Goal: Task Accomplishment & Management: Use online tool/utility

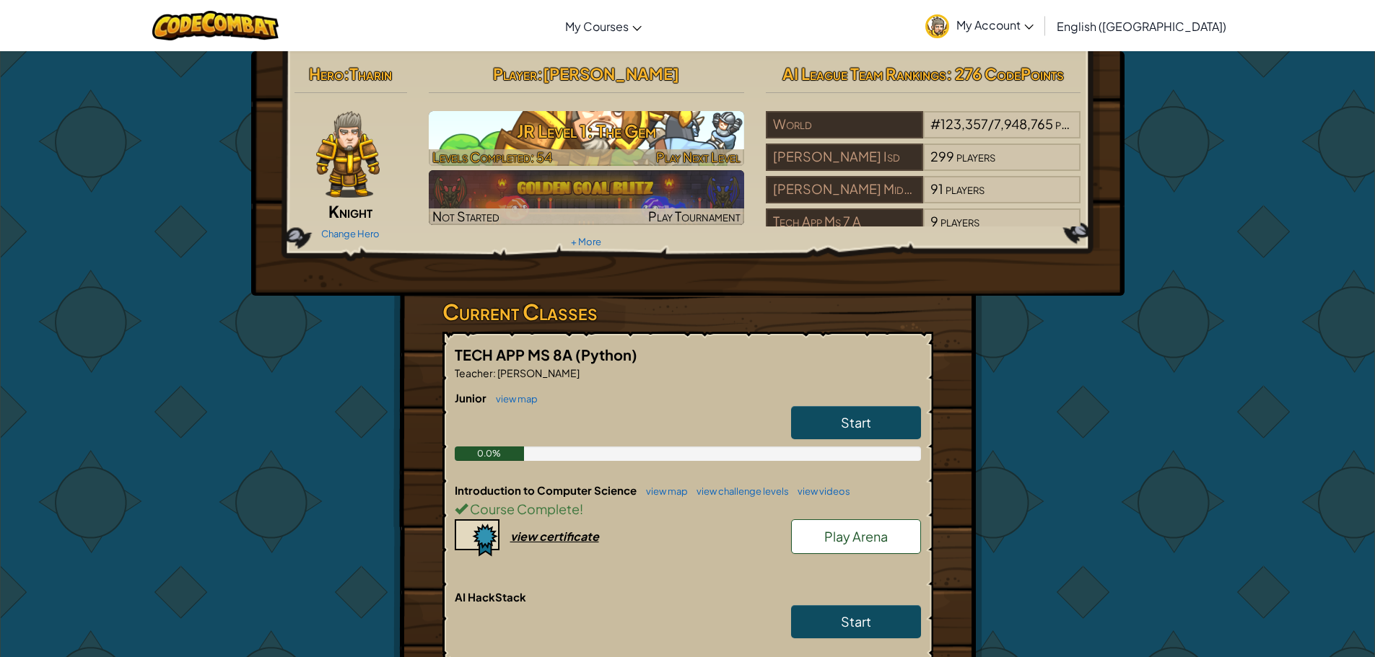
click at [617, 144] on h3 "JR Level 1: The Gem" at bounding box center [586, 131] width 315 height 32
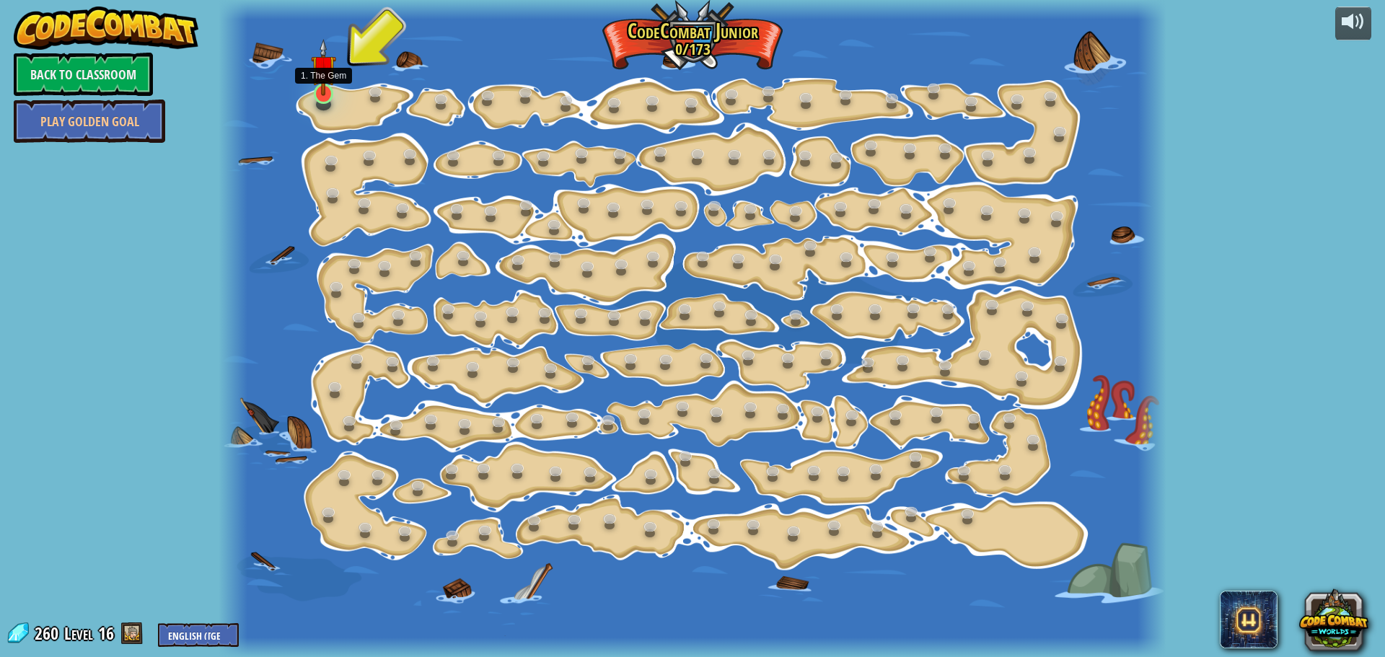
click at [330, 92] on img at bounding box center [323, 67] width 25 height 57
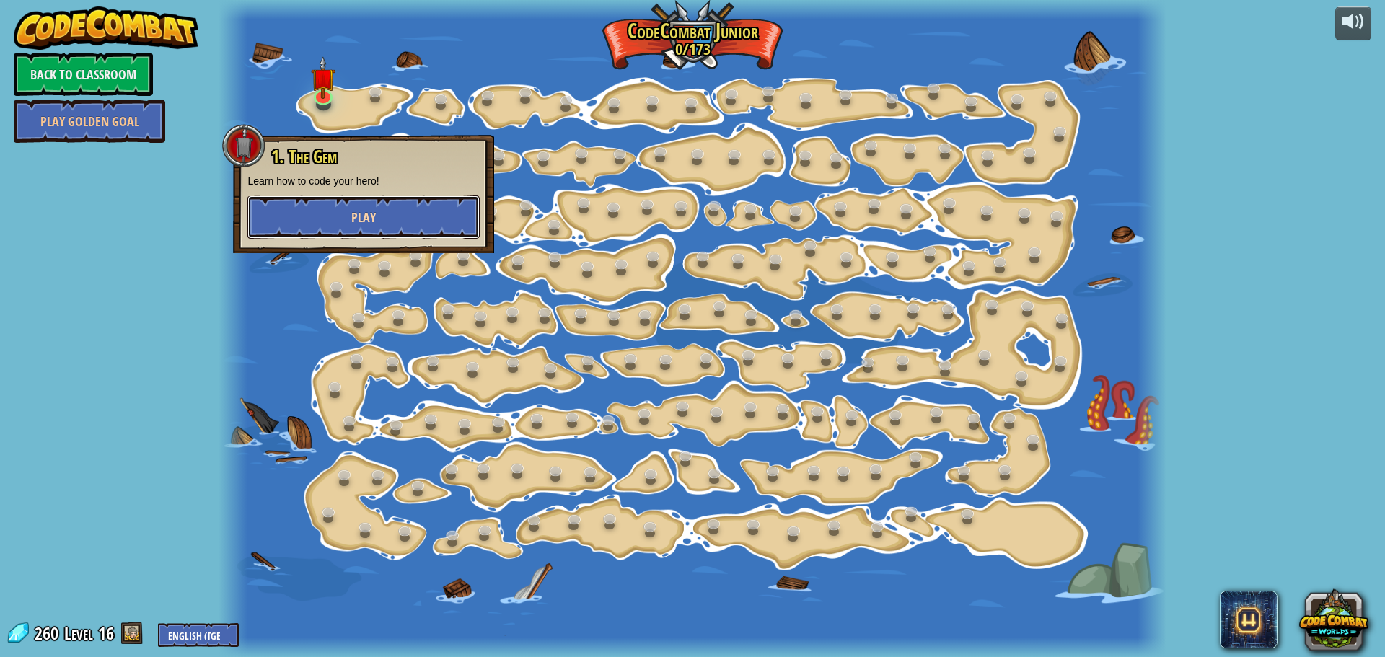
click at [383, 206] on button "Play" at bounding box center [363, 217] width 232 height 43
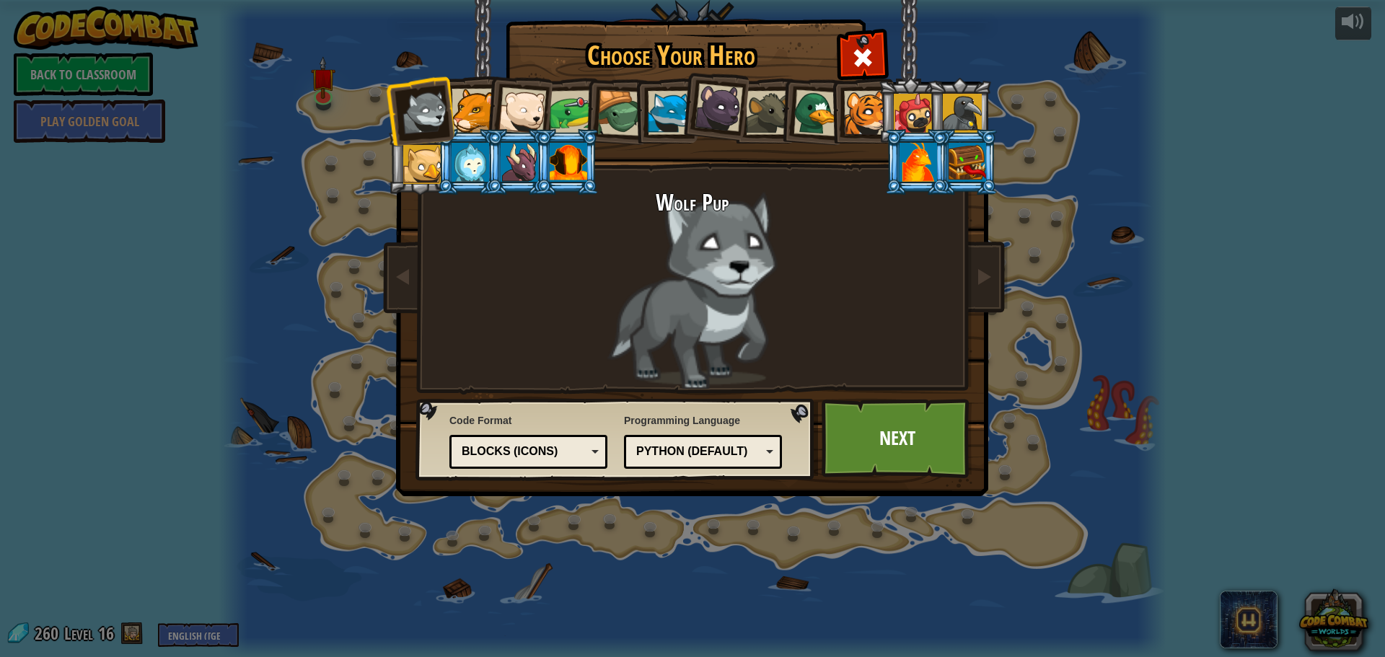
click at [466, 119] on div at bounding box center [474, 111] width 44 height 44
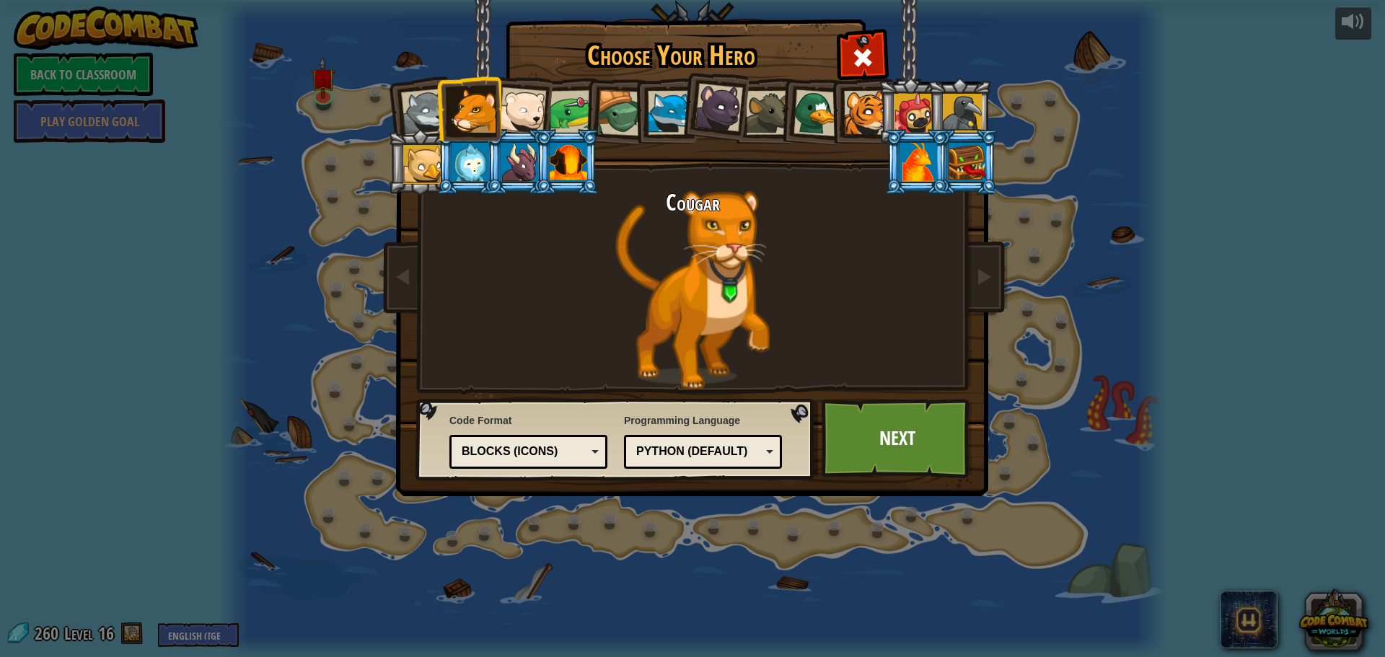
click at [527, 111] on div at bounding box center [523, 111] width 48 height 48
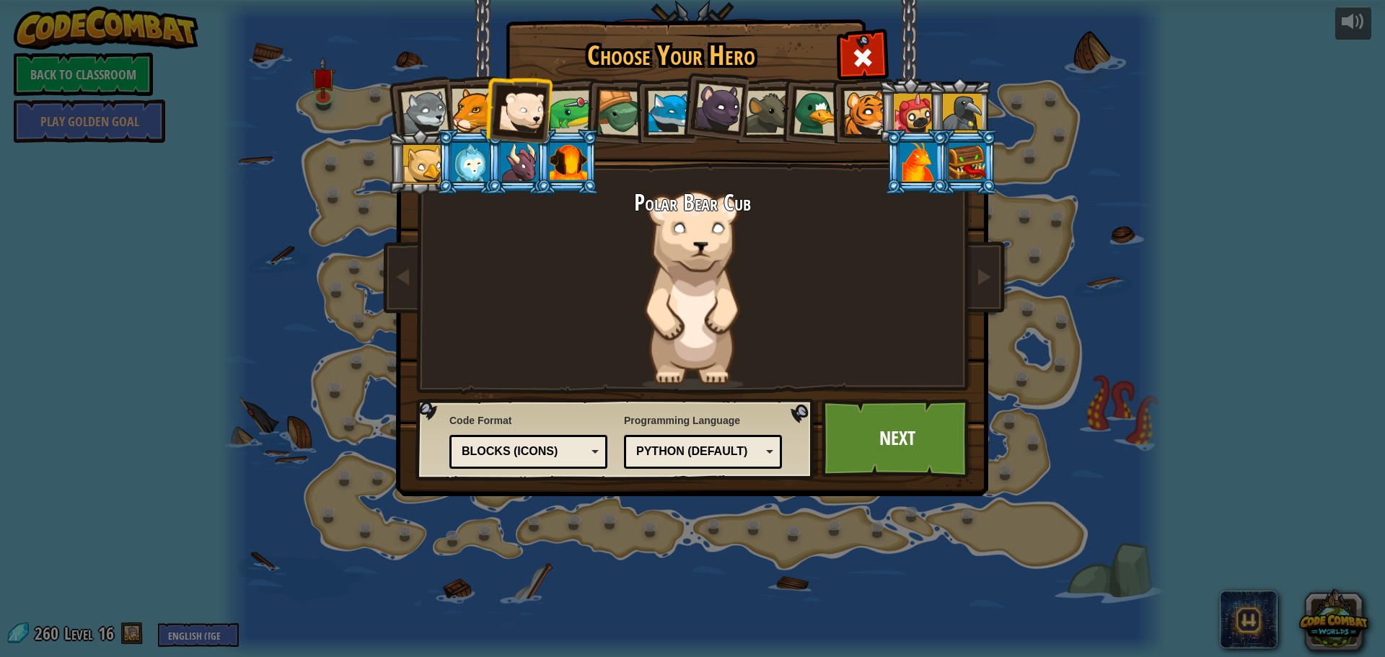
click at [978, 159] on div at bounding box center [968, 162] width 38 height 39
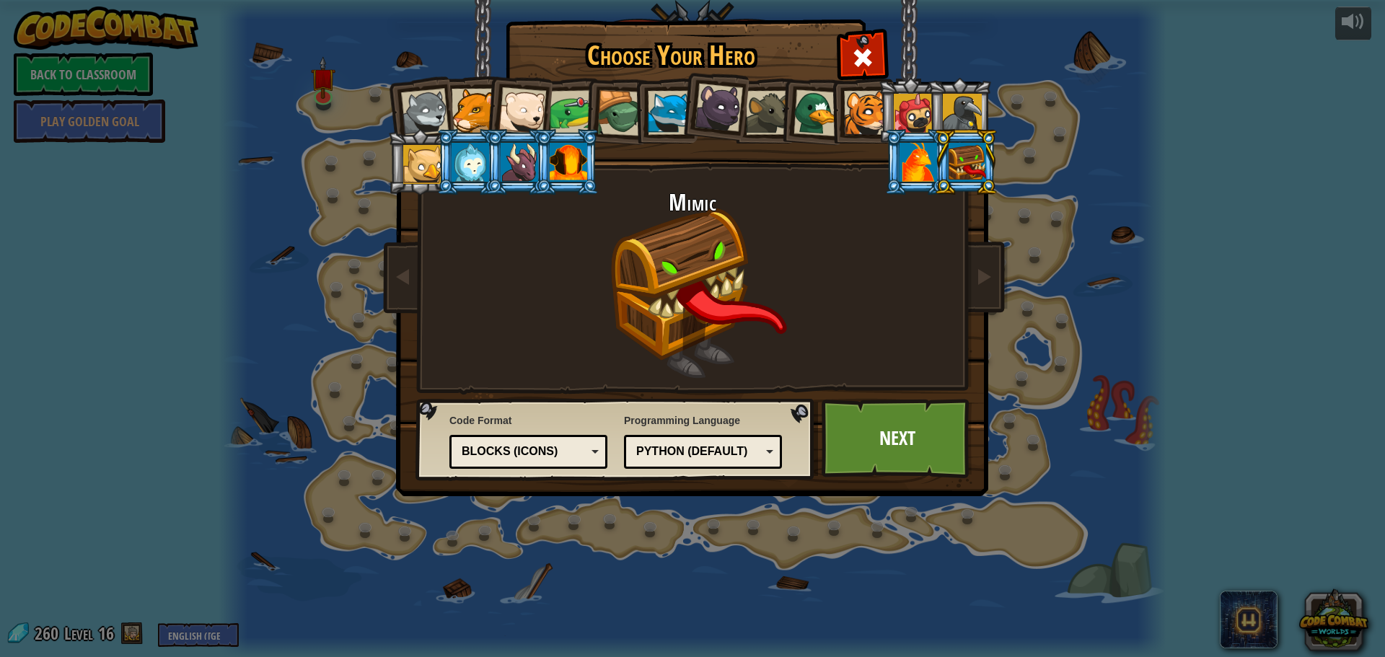
drag, startPoint x: 900, startPoint y: 112, endPoint x: 849, endPoint y: 190, distance: 93.9
click at [739, 285] on div "Wolf Pup Cougar Polar Bear Cub Frog Turtle Blue Fox Panther Cub Brown Rat Duck …" at bounding box center [692, 228] width 541 height 315
click at [934, 100] on li at bounding box center [959, 111] width 65 height 66
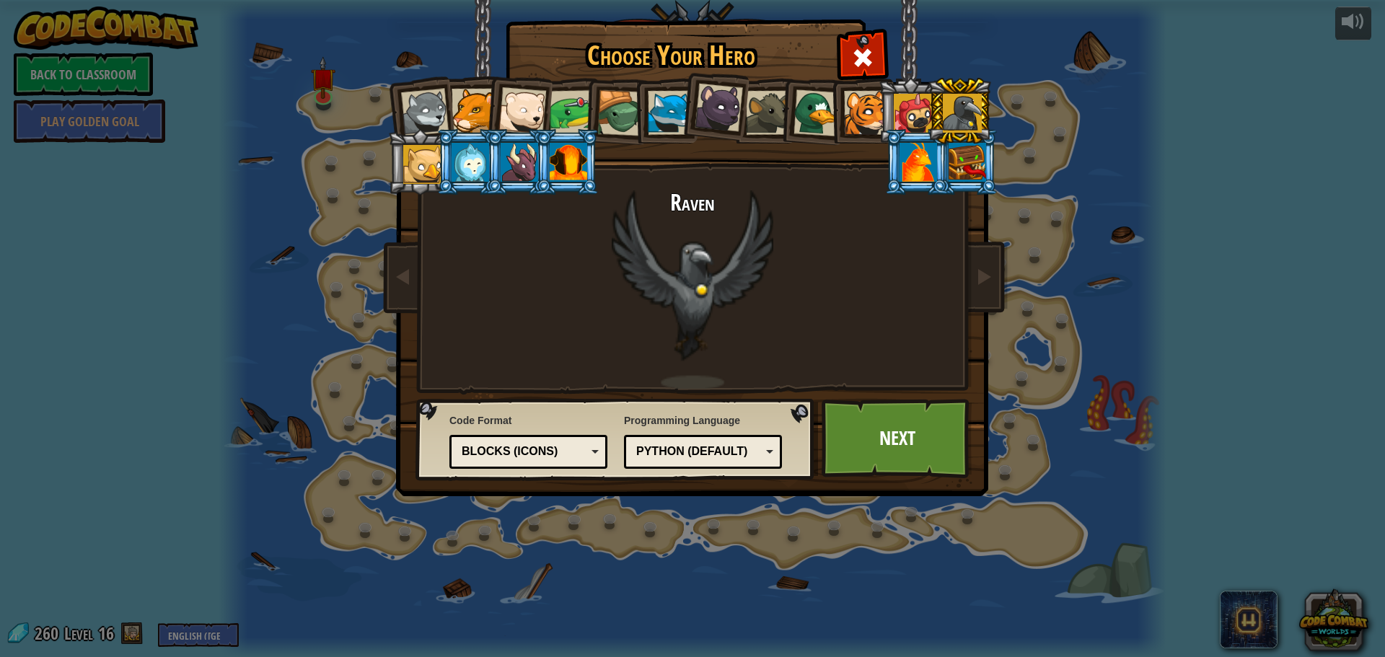
click at [922, 105] on div at bounding box center [913, 113] width 39 height 39
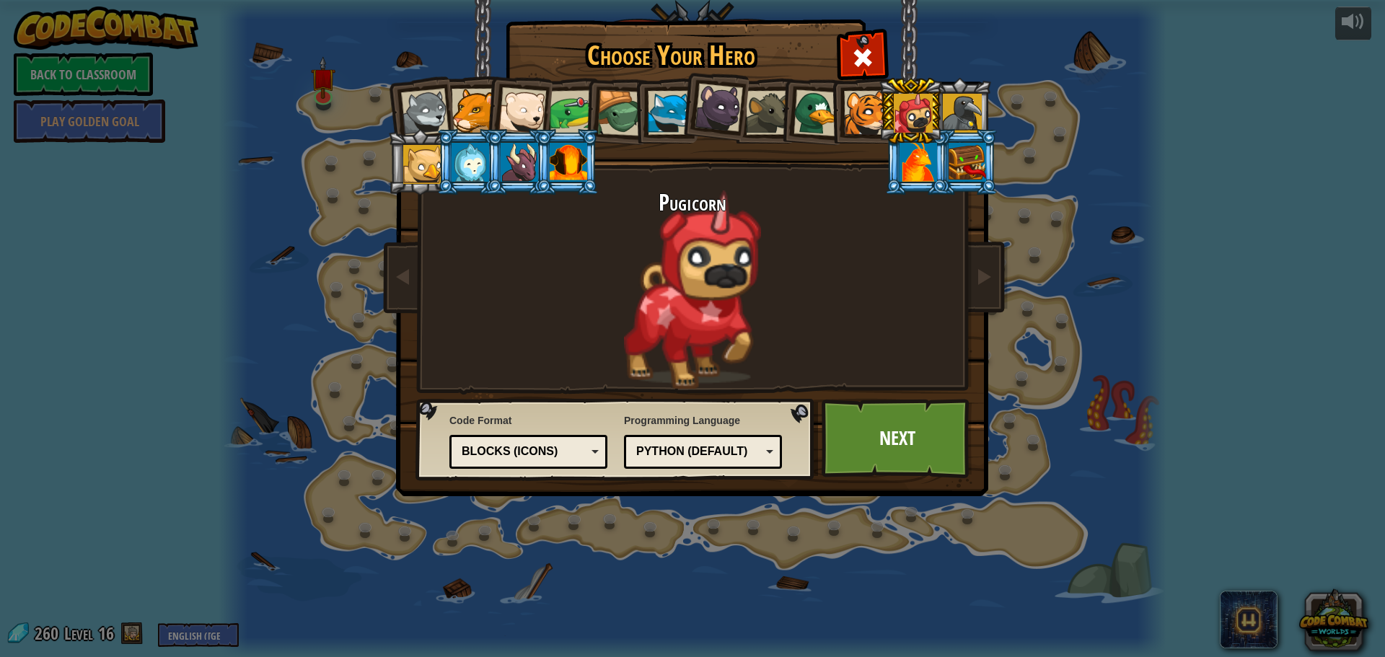
click at [426, 161] on div at bounding box center [422, 164] width 39 height 39
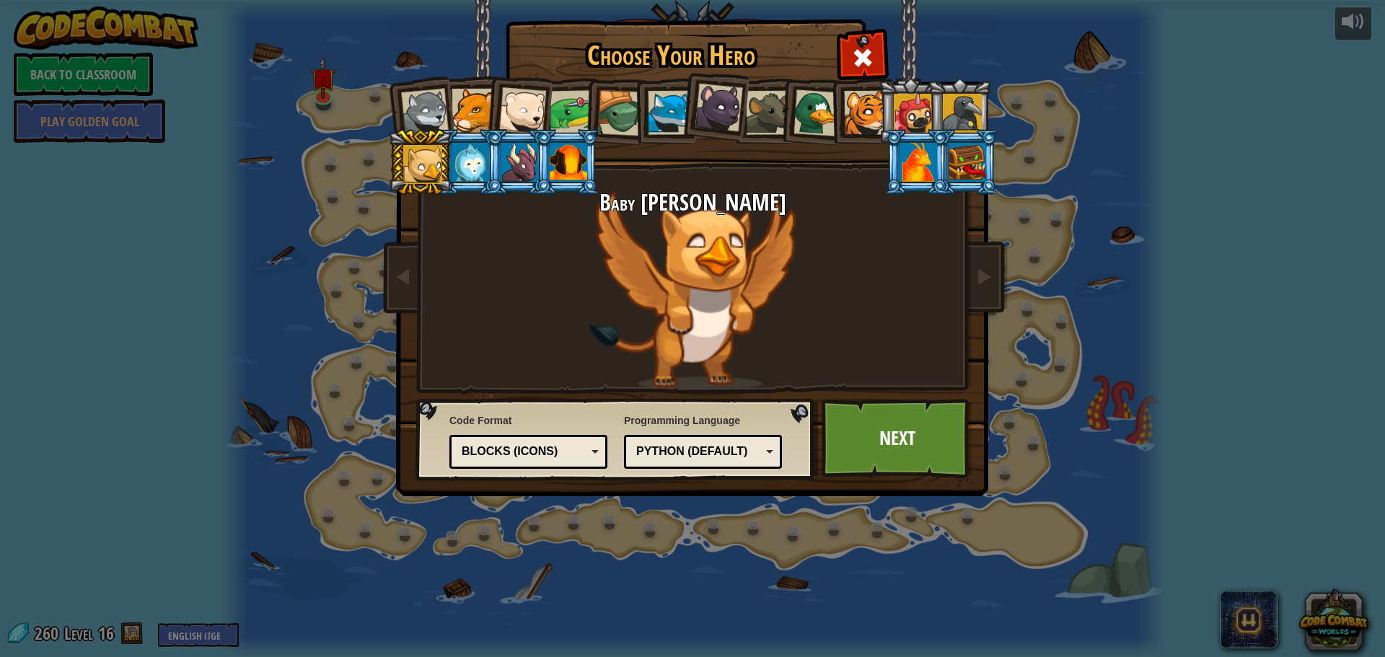
drag, startPoint x: 470, startPoint y: 162, endPoint x: 477, endPoint y: 167, distance: 8.7
click at [471, 163] on div at bounding box center [471, 162] width 38 height 39
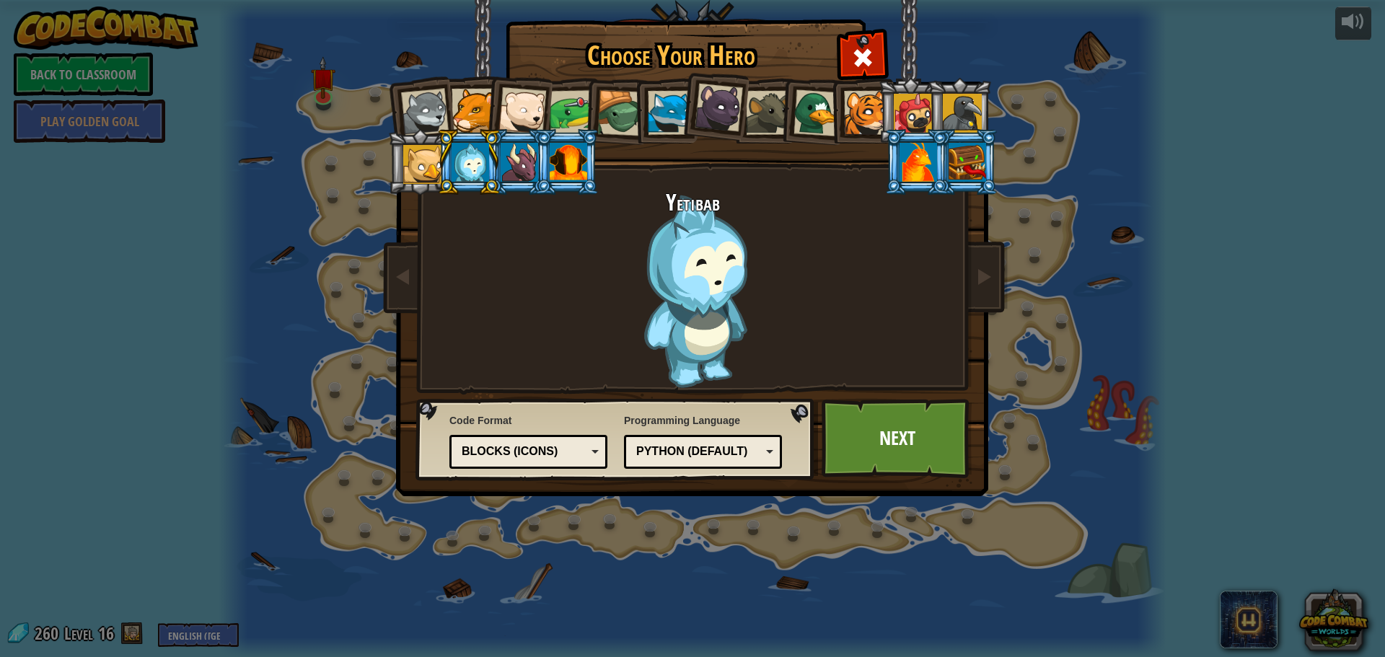
click at [525, 173] on div at bounding box center [520, 162] width 38 height 39
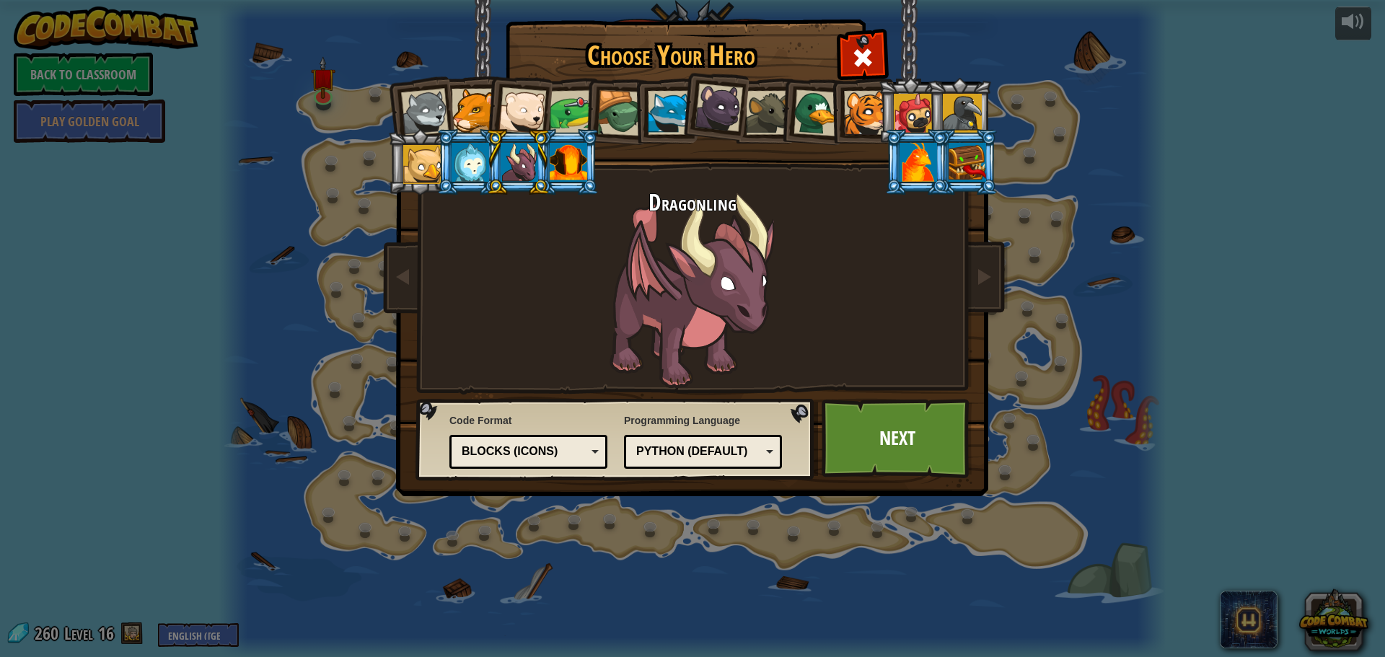
click at [572, 168] on div at bounding box center [569, 162] width 38 height 39
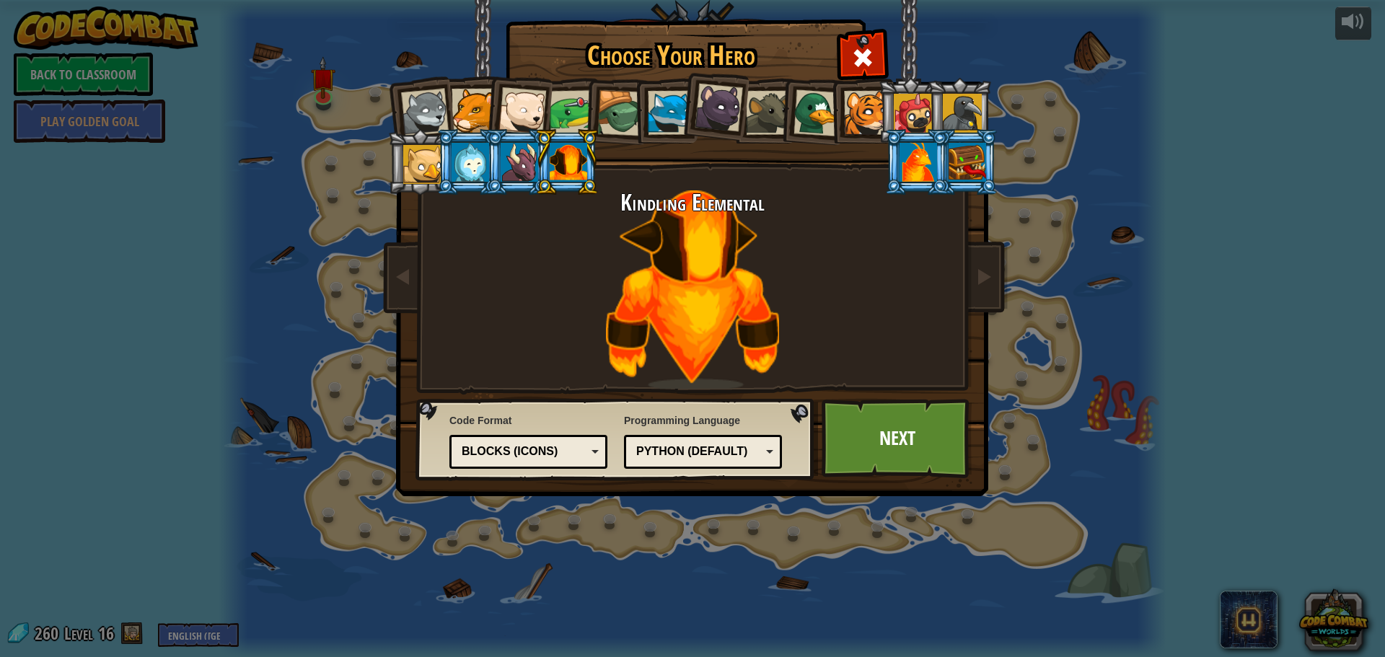
click at [955, 162] on div at bounding box center [968, 162] width 38 height 39
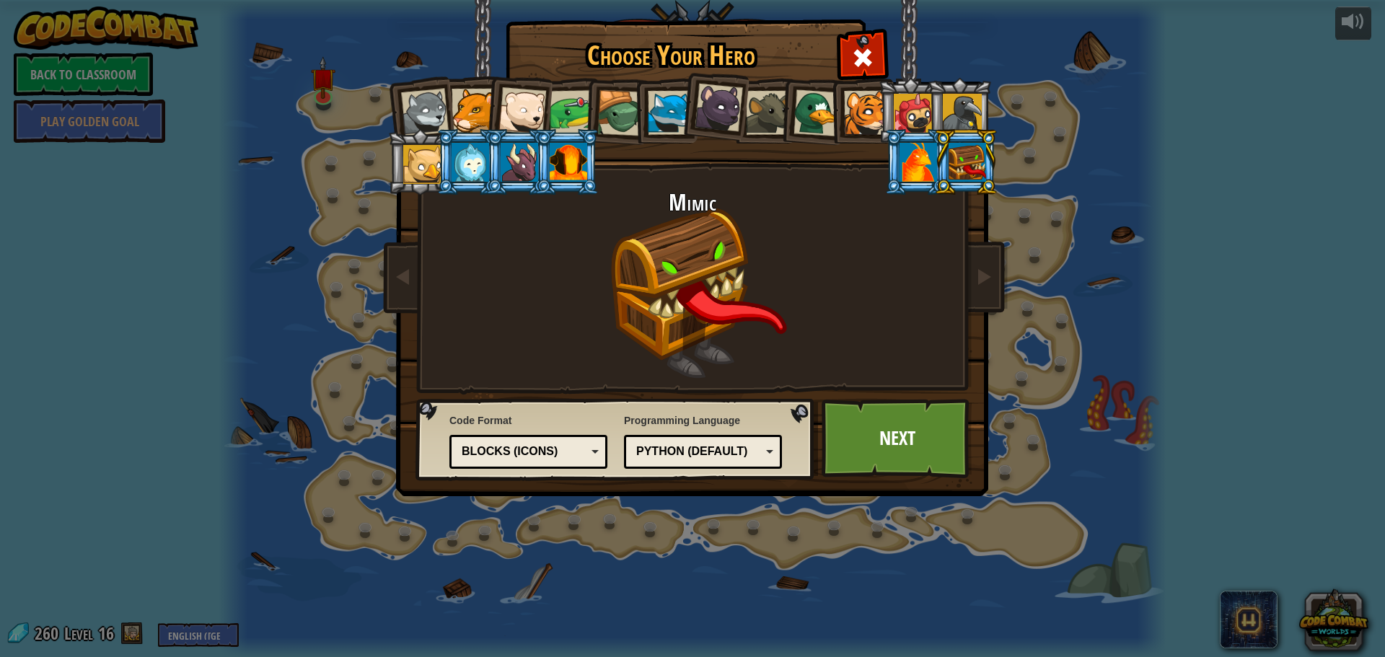
click at [921, 158] on div at bounding box center [919, 162] width 38 height 39
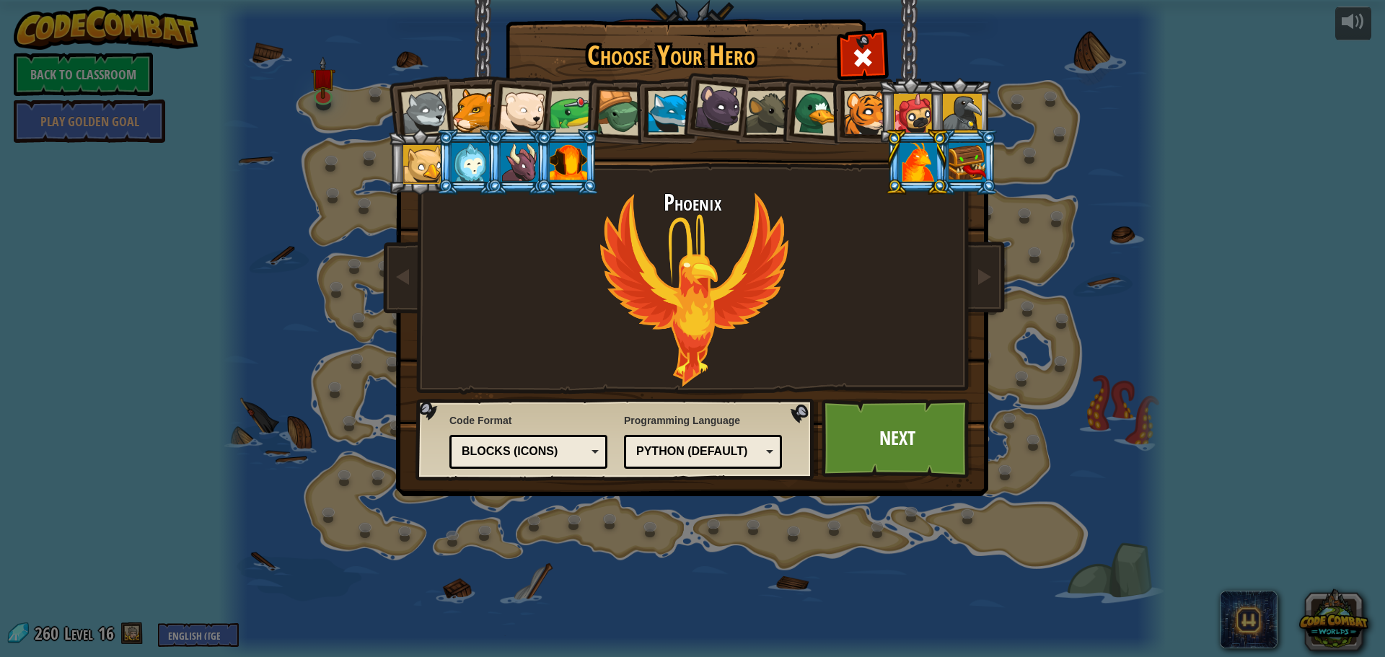
click at [568, 167] on div at bounding box center [569, 162] width 38 height 39
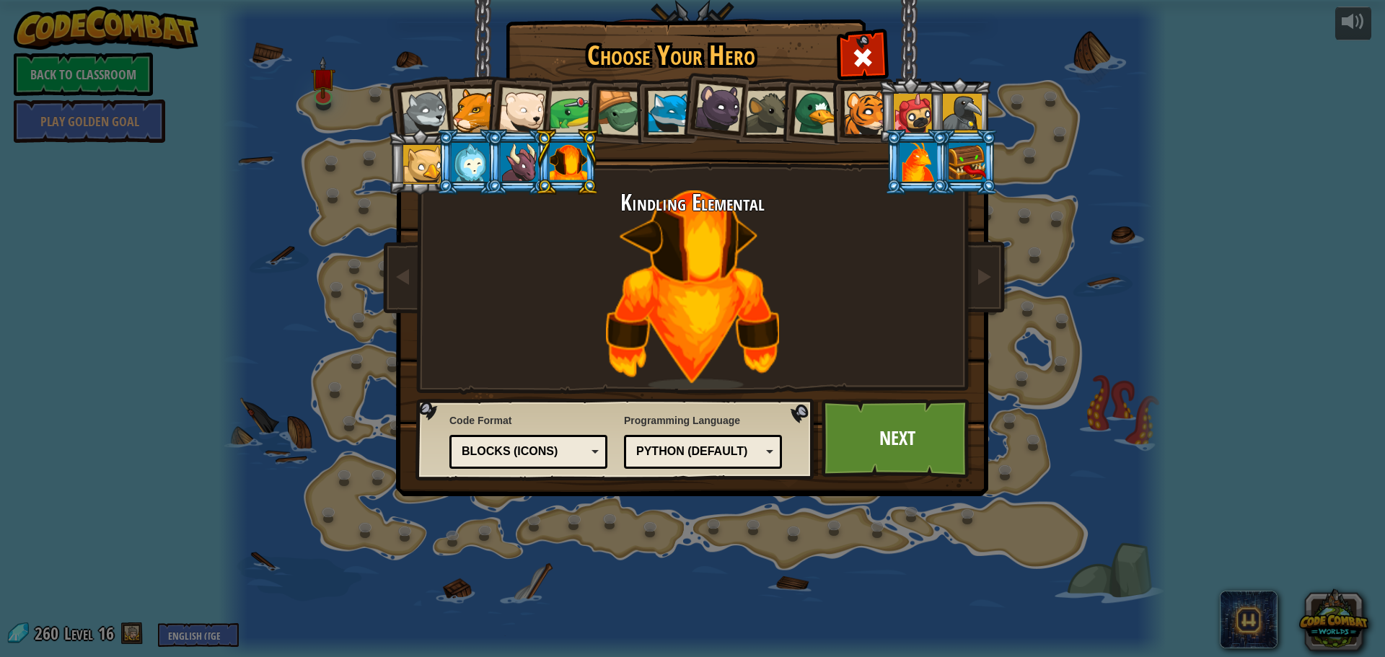
click at [566, 100] on div at bounding box center [572, 112] width 45 height 45
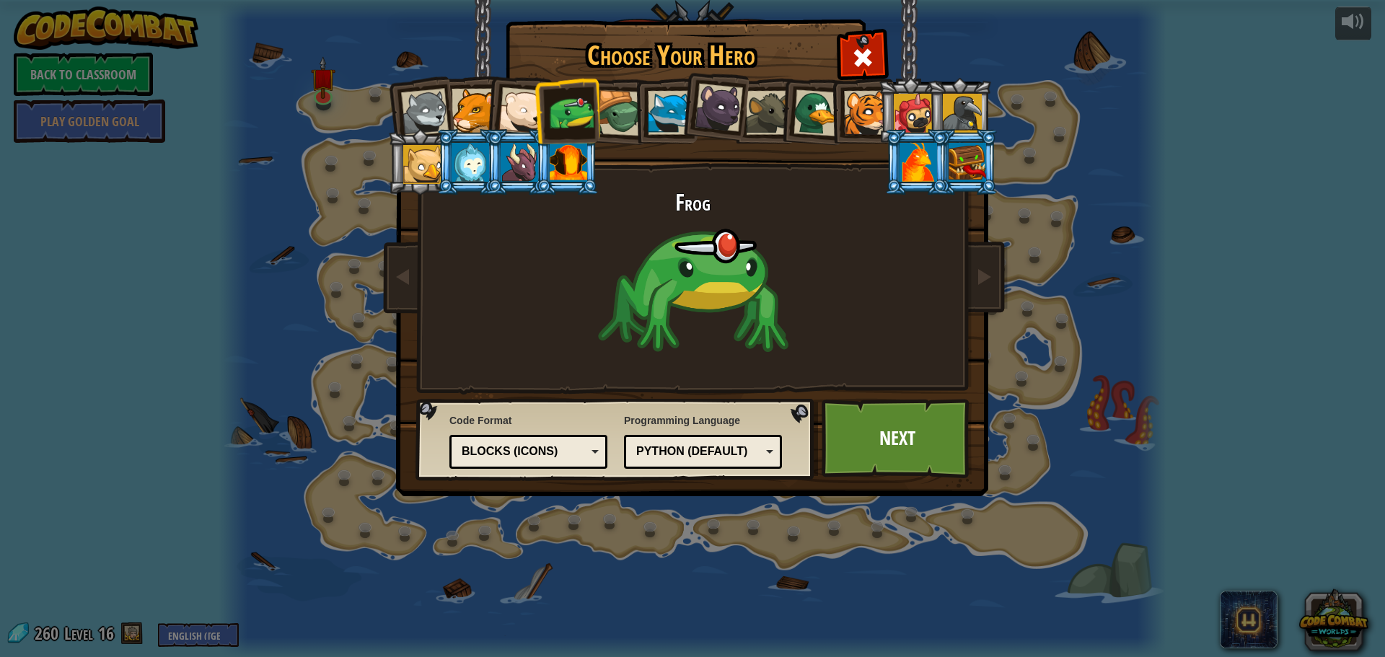
click at [566, 100] on div at bounding box center [572, 112] width 45 height 45
click at [609, 102] on div at bounding box center [620, 113] width 46 height 46
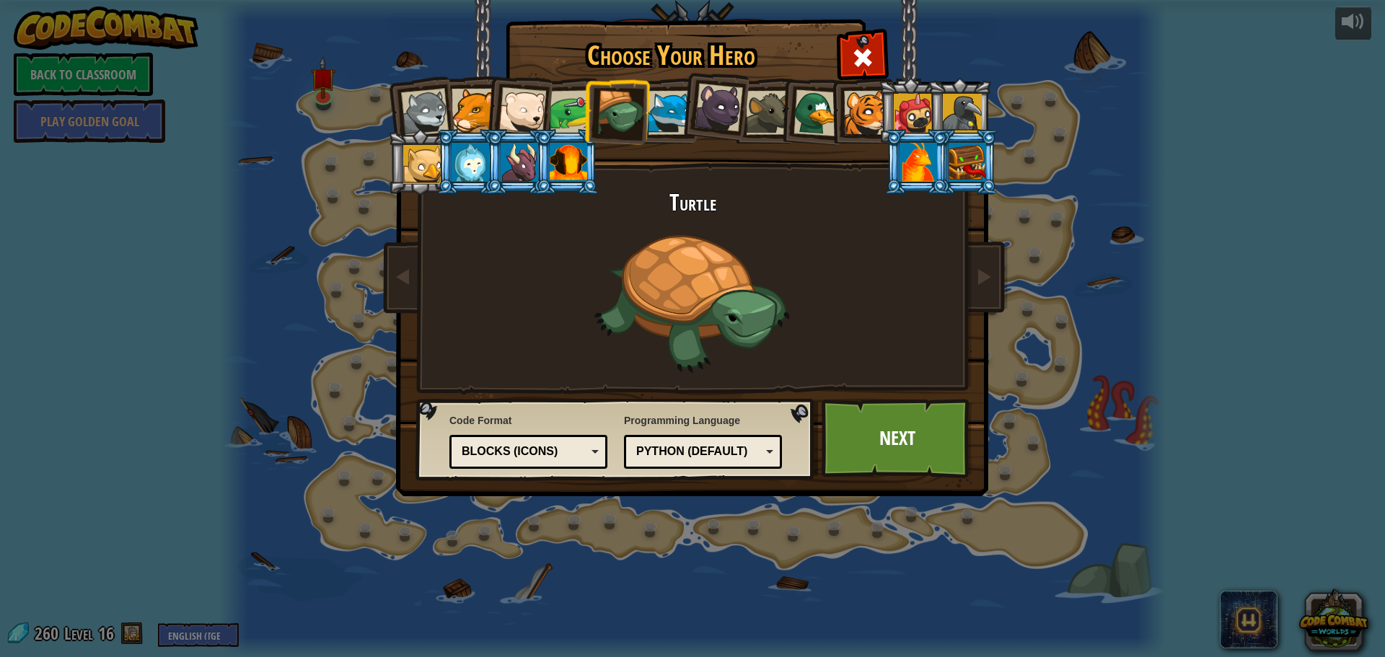
click at [654, 102] on div at bounding box center [670, 113] width 44 height 44
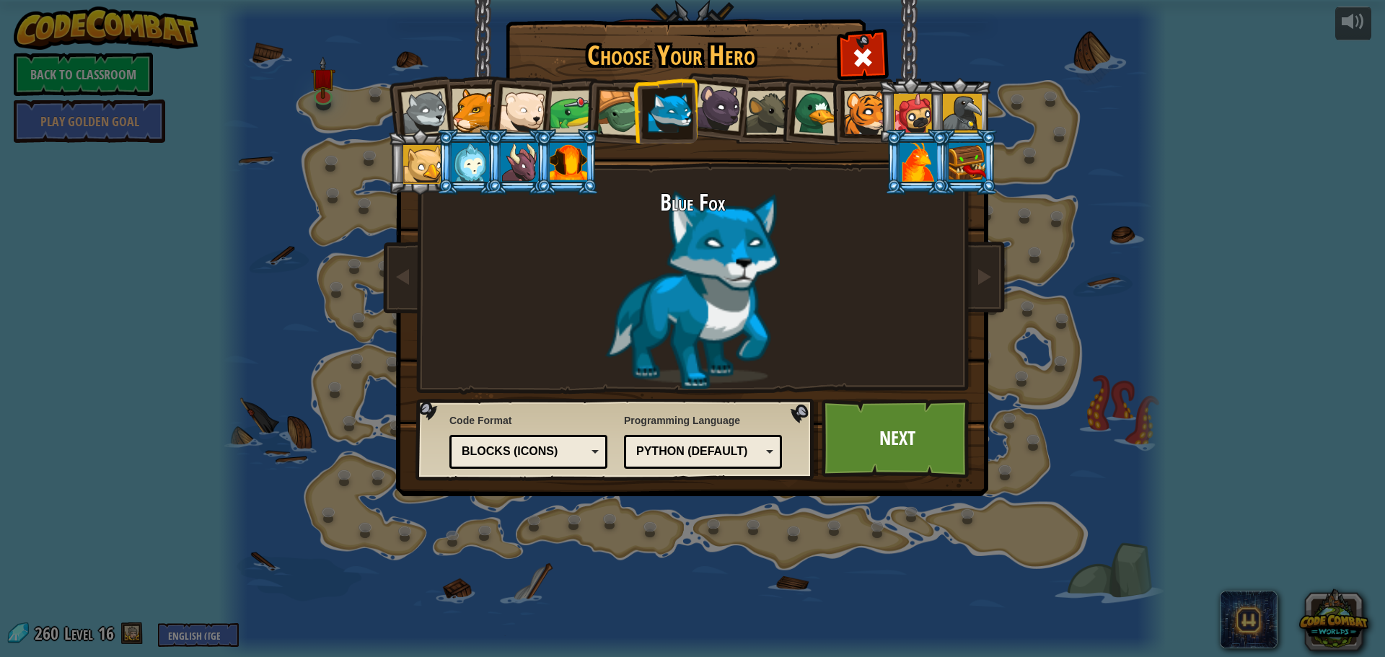
click at [709, 109] on div at bounding box center [719, 108] width 48 height 48
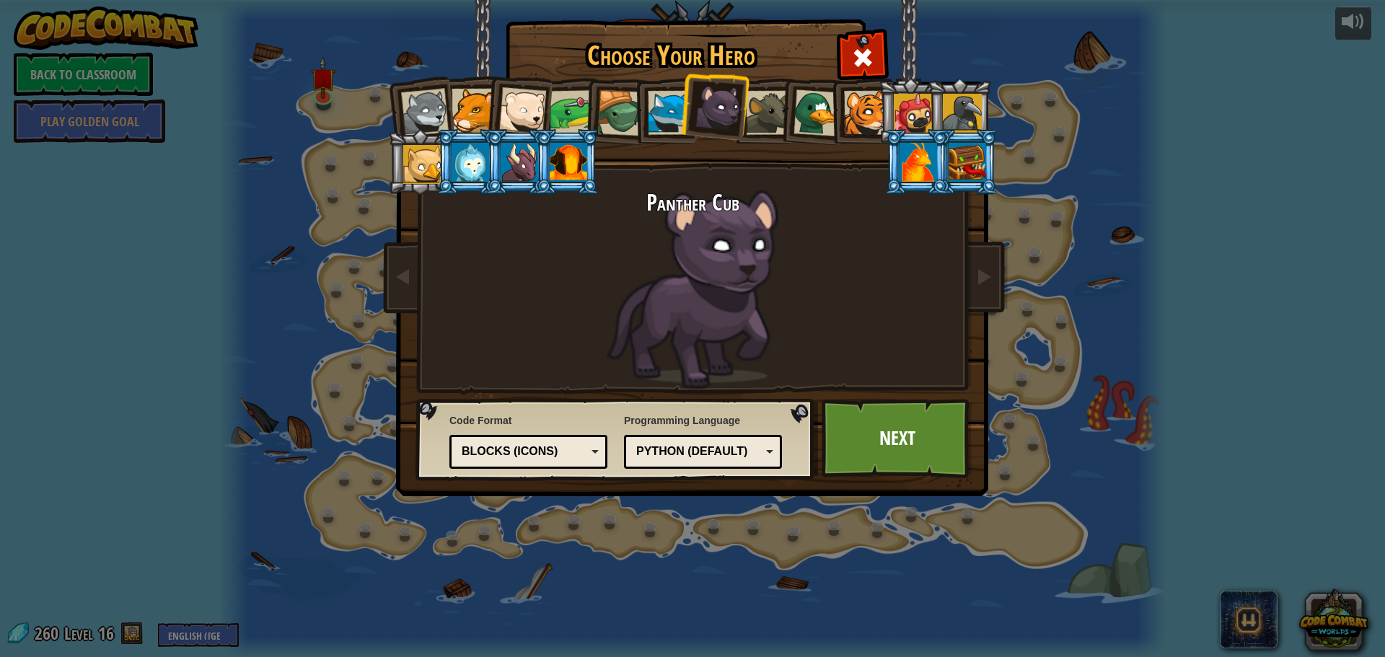
click at [771, 114] on div at bounding box center [768, 113] width 44 height 44
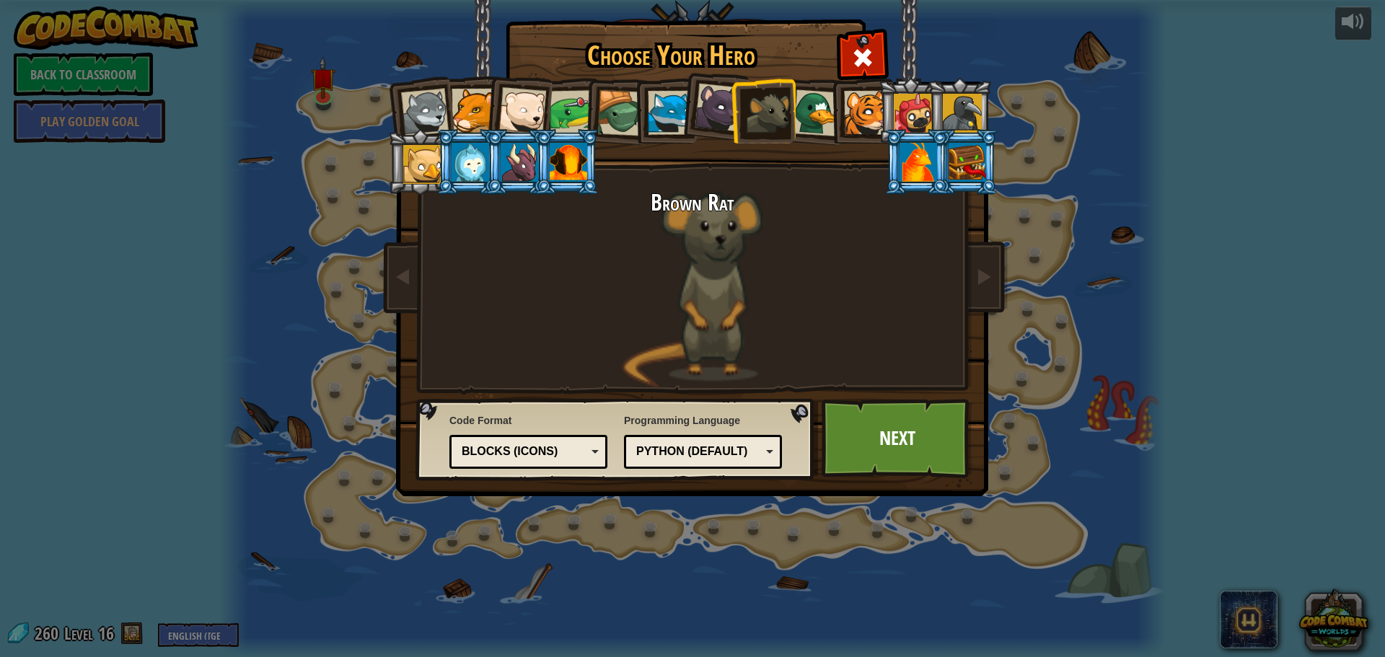
drag, startPoint x: 530, startPoint y: 165, endPoint x: 660, endPoint y: 148, distance: 130.9
click at [545, 78] on ol at bounding box center [692, 78] width 595 height 0
drag, startPoint x: 641, startPoint y: 71, endPoint x: 947, endPoint y: 110, distance: 307.7
click at [735, 23] on div "Choose Your Hero 260 Wolf Pup Cougar Polar Bear Cub Frog Turtle Blue Fox Panthe…" at bounding box center [693, 22] width 592 height 1
click at [811, 78] on ol at bounding box center [692, 78] width 595 height 0
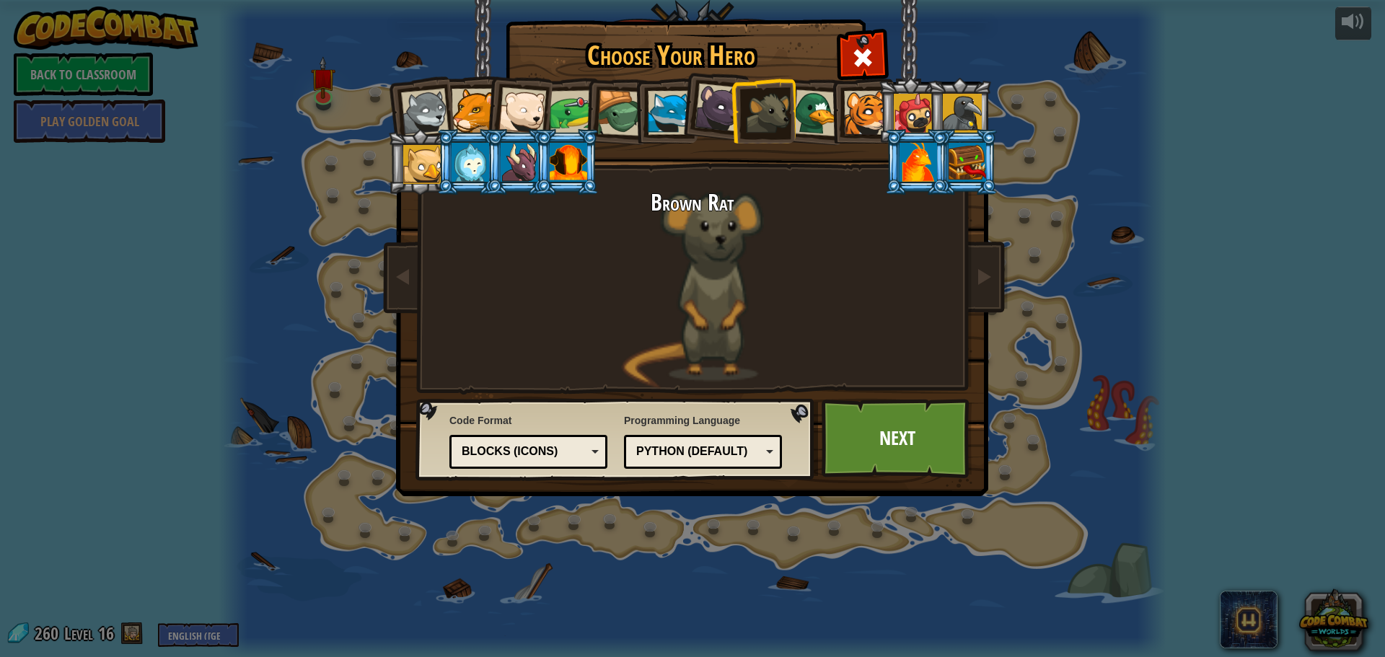
drag, startPoint x: 672, startPoint y: 121, endPoint x: 524, endPoint y: 138, distance: 149.6
click at [549, 78] on ol at bounding box center [692, 78] width 595 height 0
click at [556, 78] on ol at bounding box center [692, 78] width 595 height 0
click at [551, 139] on li at bounding box center [567, 162] width 65 height 66
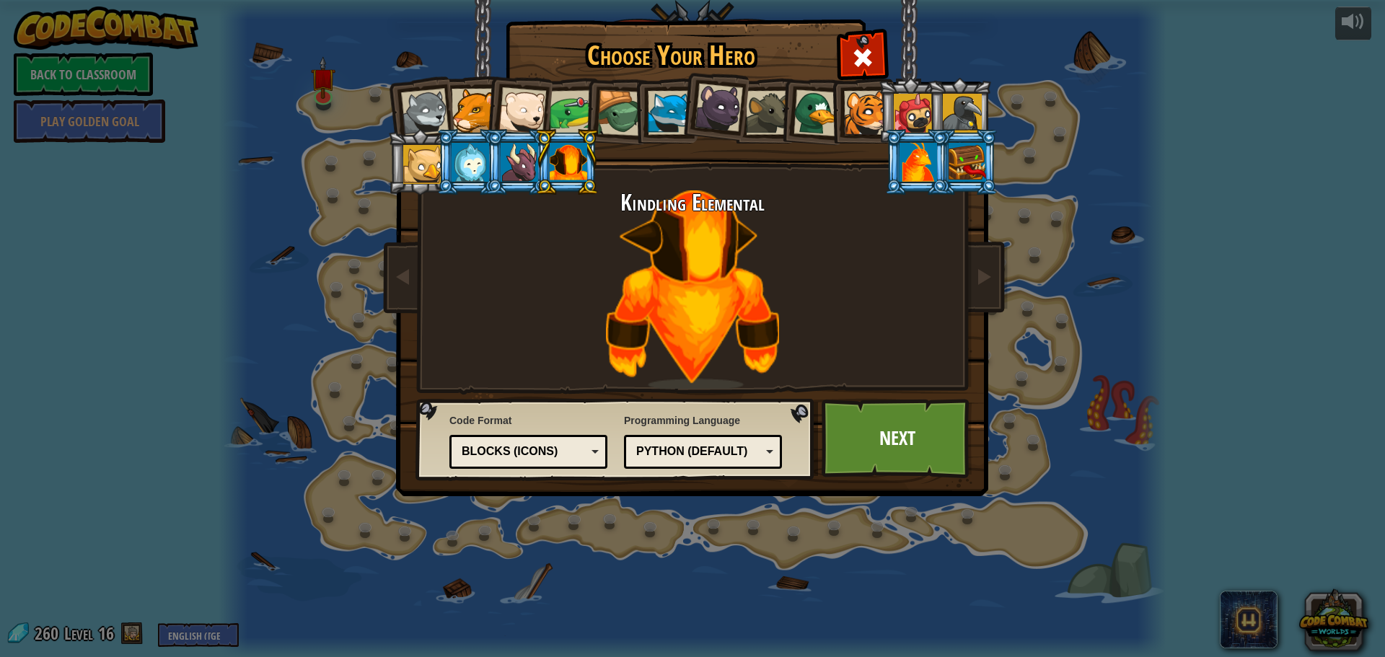
drag, startPoint x: 648, startPoint y: 146, endPoint x: 659, endPoint y: 155, distance: 14.3
click at [649, 148] on div "Wolf Pup Cougar Polar Bear Cub Frog Turtle Blue Fox Panther Cub Brown Rat Duck …" at bounding box center [692, 228] width 541 height 315
drag, startPoint x: 993, startPoint y: 424, endPoint x: 887, endPoint y: 428, distance: 106.1
click at [973, 424] on img at bounding box center [695, 238] width 625 height 517
click at [893, 437] on link "Next" at bounding box center [897, 438] width 151 height 79
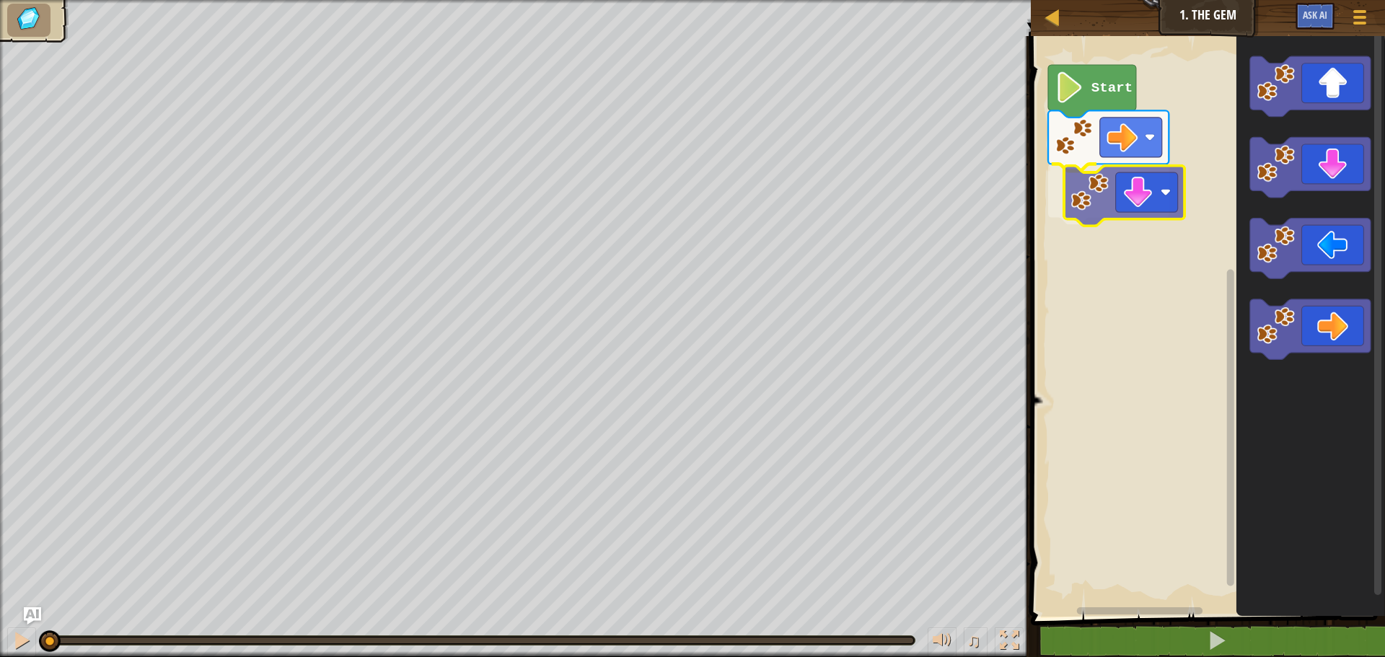
click at [1085, 202] on div "Start" at bounding box center [1206, 323] width 359 height 588
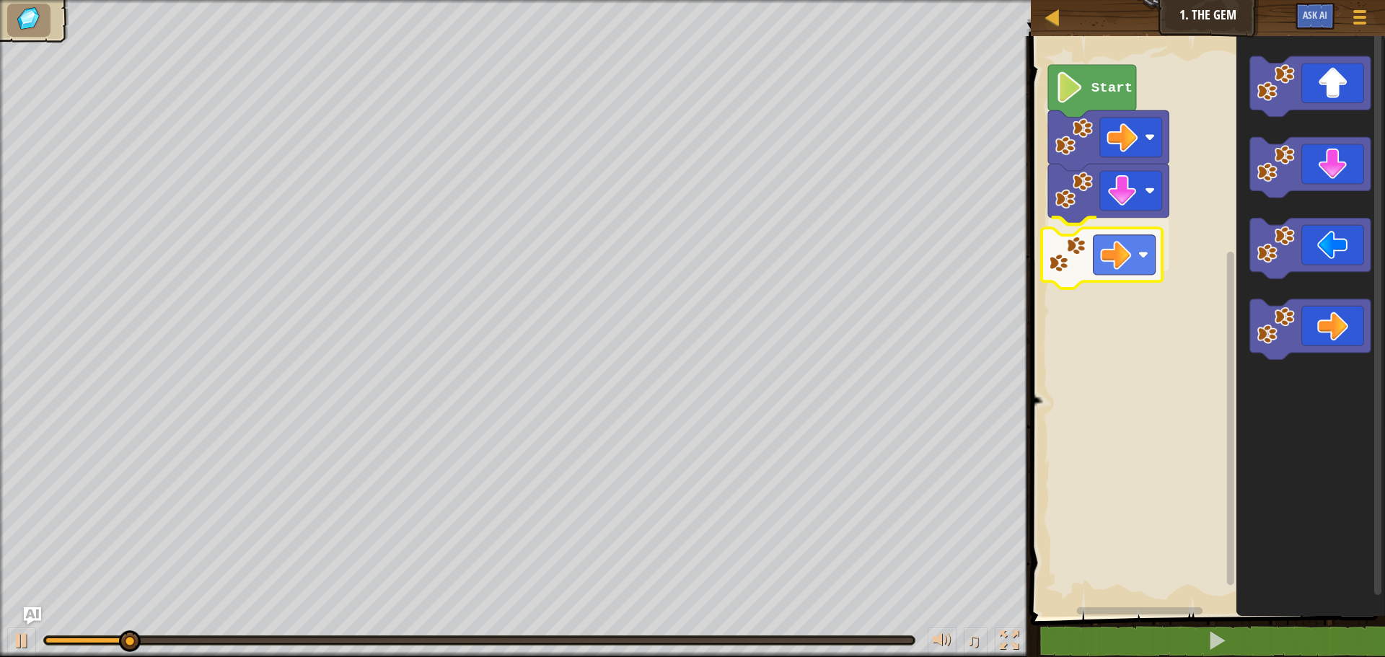
click at [1121, 257] on div "Start" at bounding box center [1206, 323] width 359 height 588
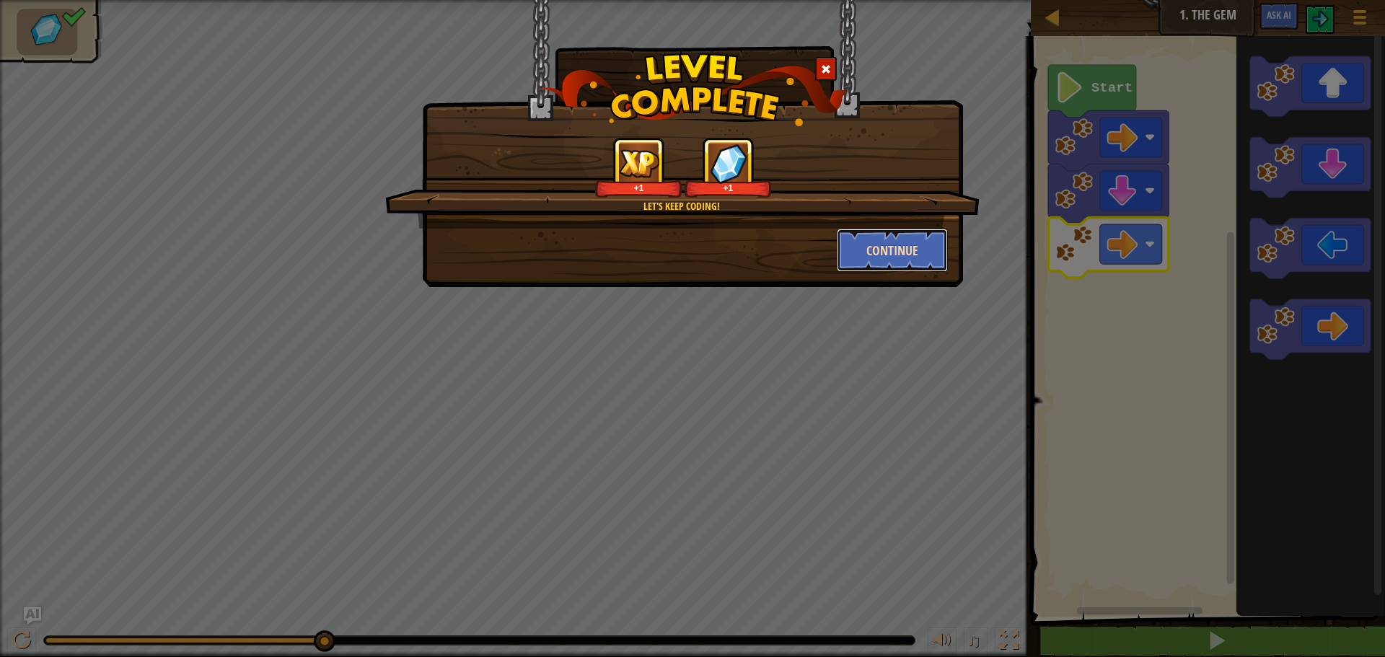
click at [882, 246] on button "Continue" at bounding box center [893, 250] width 112 height 43
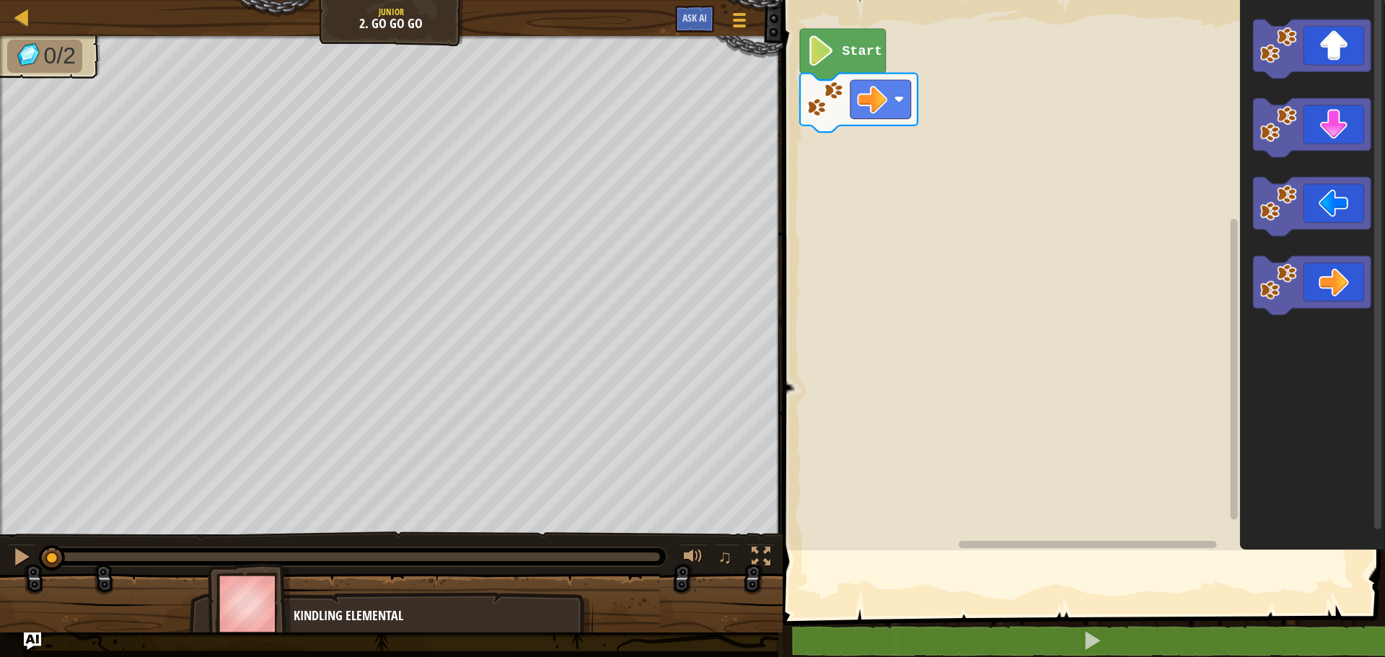
click at [16, 42] on img at bounding box center [29, 55] width 30 height 26
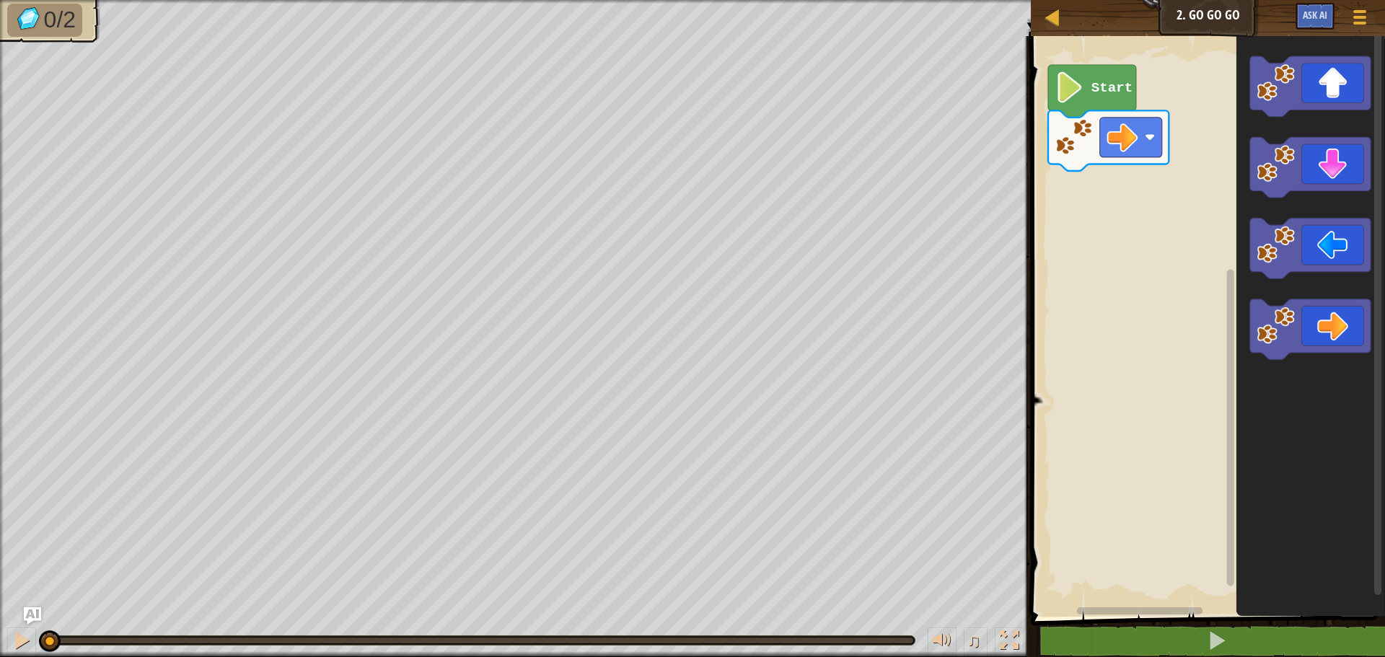
click at [1043, 25] on div "Map Junior 2. Go Go Go Game Menu Ask AI" at bounding box center [1208, 18] width 354 height 36
click at [1071, 15] on div "Map Junior 2. Go Go Go Game Menu Ask AI" at bounding box center [1208, 18] width 354 height 36
click at [1028, 19] on span at bounding box center [1210, 306] width 366 height 639
click at [1072, 19] on div "Map Junior 2. Go Go Go Game Menu Ask AI" at bounding box center [1208, 18] width 354 height 36
click at [1060, 19] on div at bounding box center [1053, 17] width 18 height 18
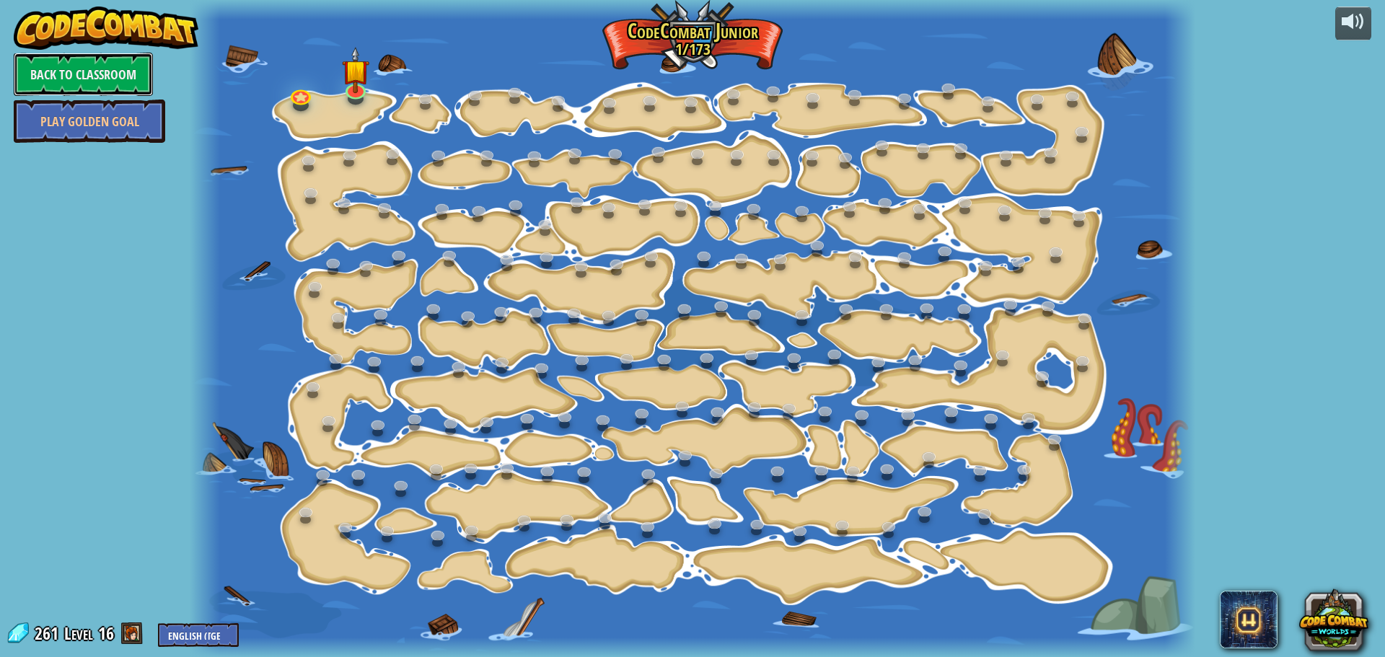
click at [87, 69] on link "Back to Classroom" at bounding box center [83, 74] width 139 height 43
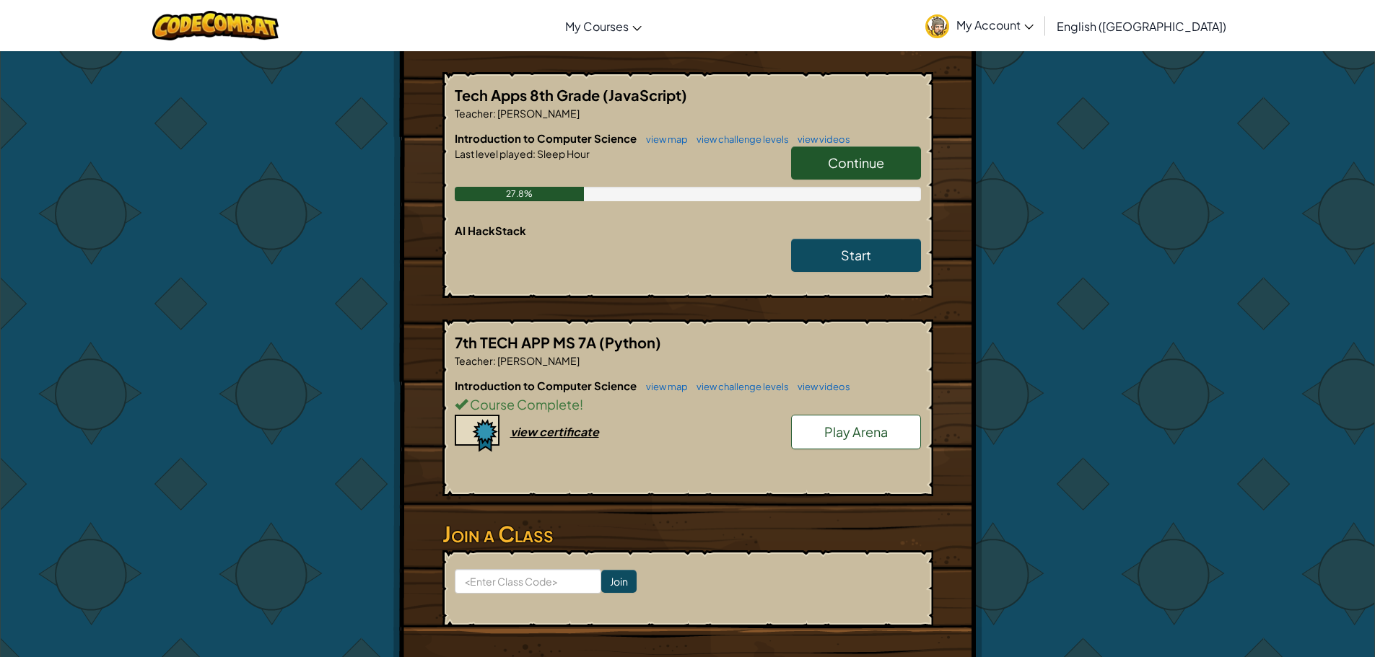
scroll to position [722, 0]
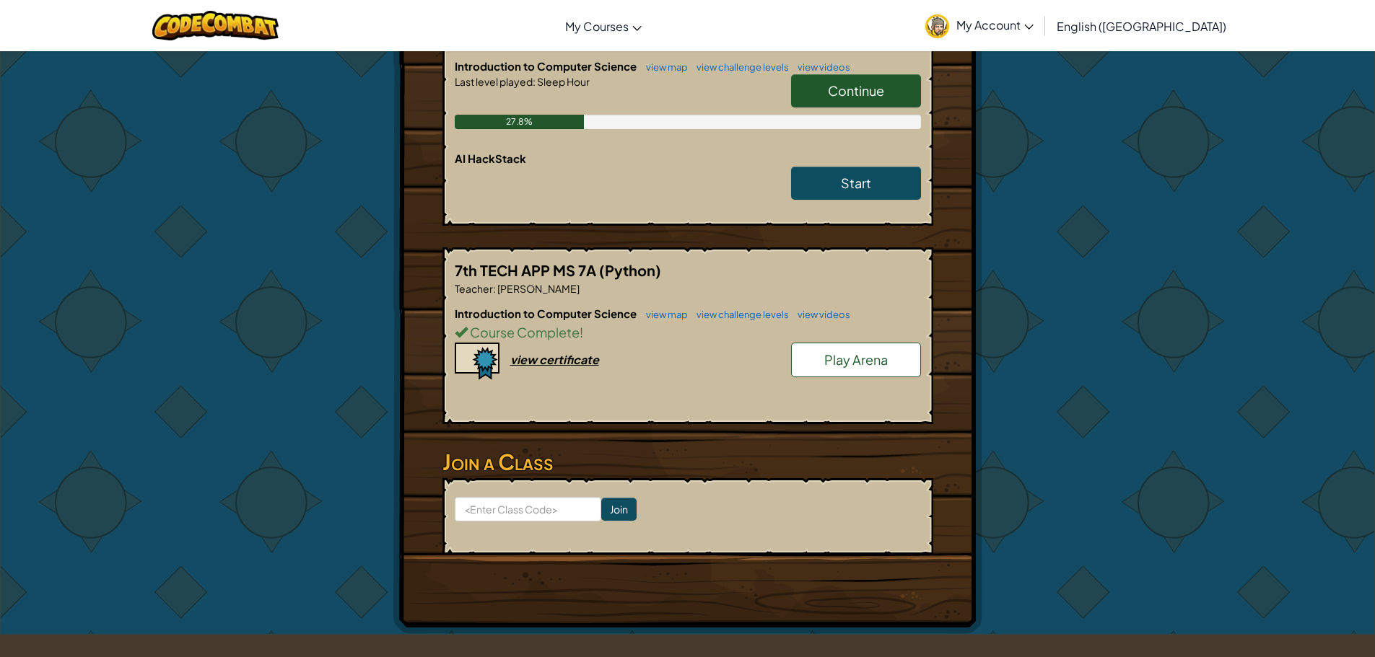
click at [840, 359] on span "Play Arena" at bounding box center [855, 359] width 63 height 17
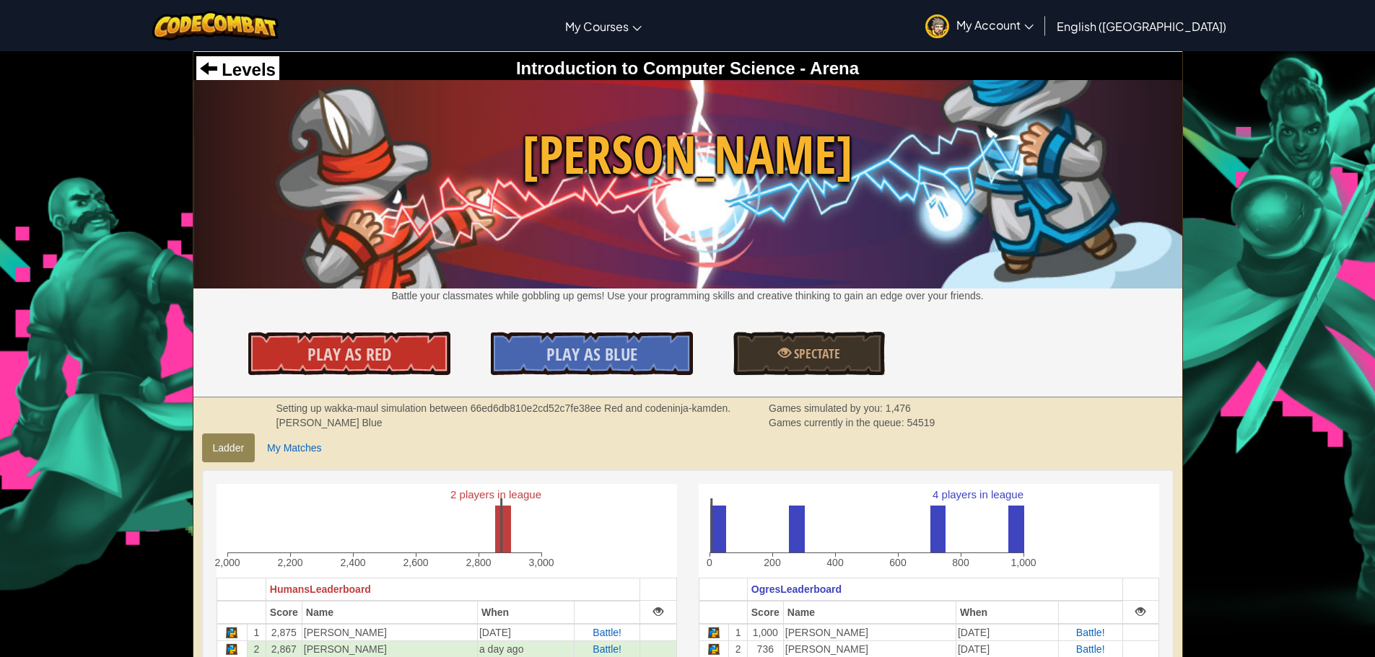
click at [211, 55] on div "Levels Introduction to Computer Science - Arena" at bounding box center [687, 69] width 989 height 35
click at [231, 64] on span "Levels" at bounding box center [246, 69] width 58 height 19
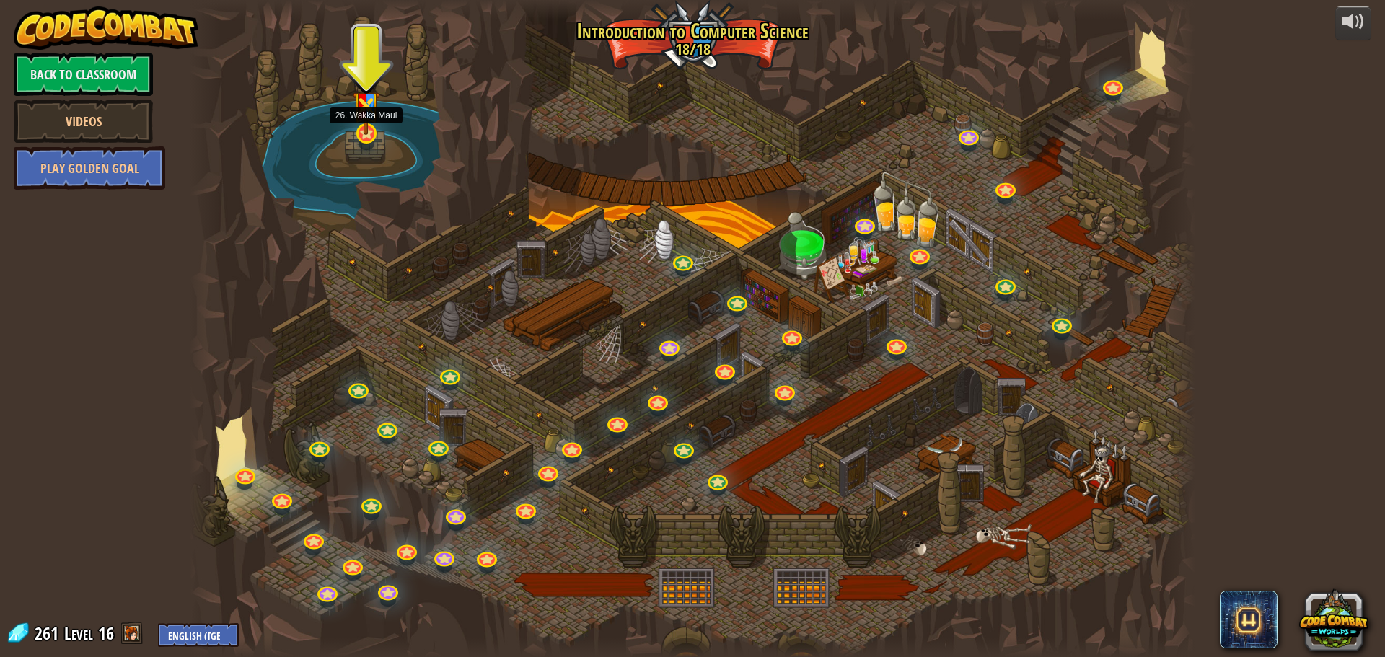
click at [364, 133] on img at bounding box center [366, 99] width 27 height 71
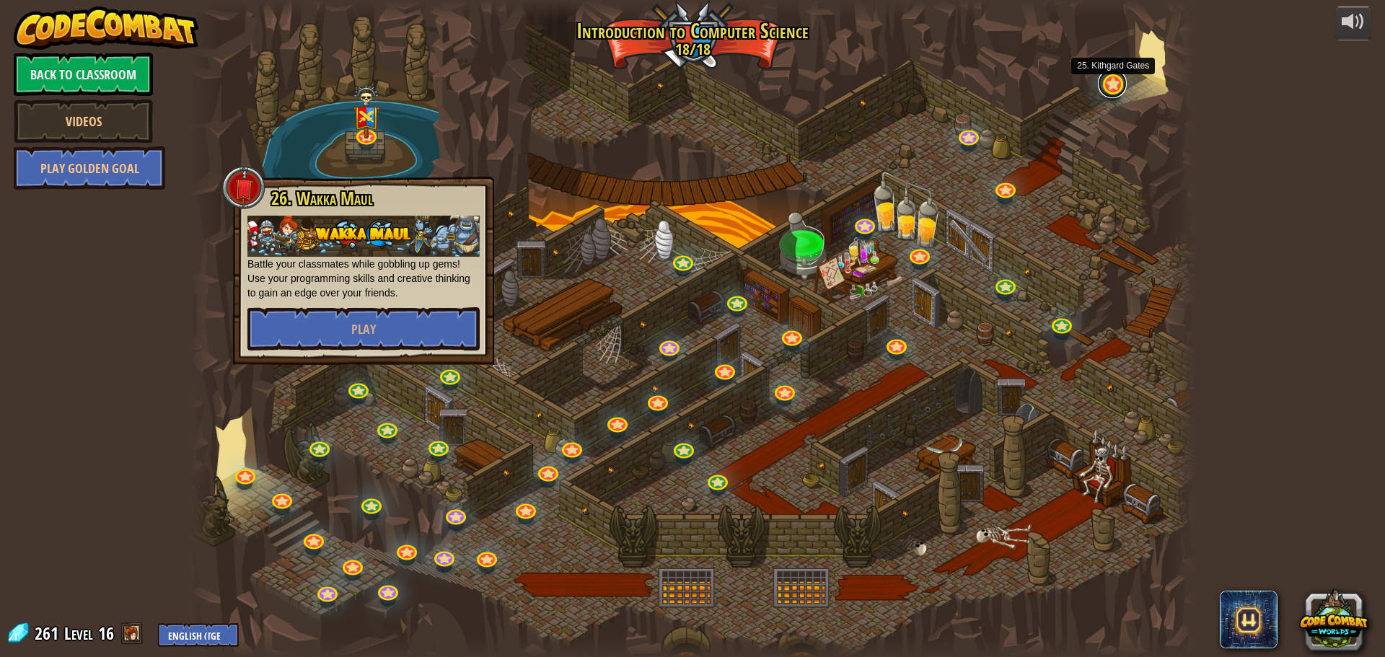
click at [1108, 89] on link at bounding box center [1112, 83] width 29 height 29
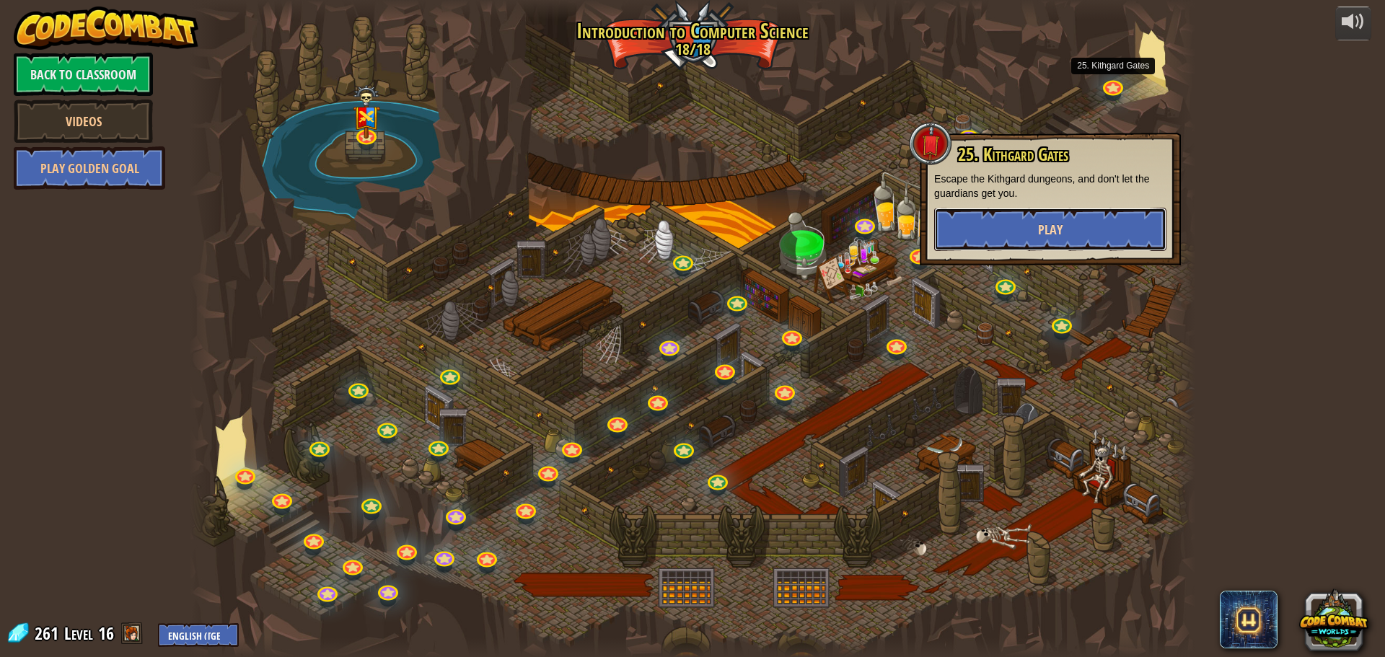
click at [1040, 228] on span "Play" at bounding box center [1050, 230] width 25 height 18
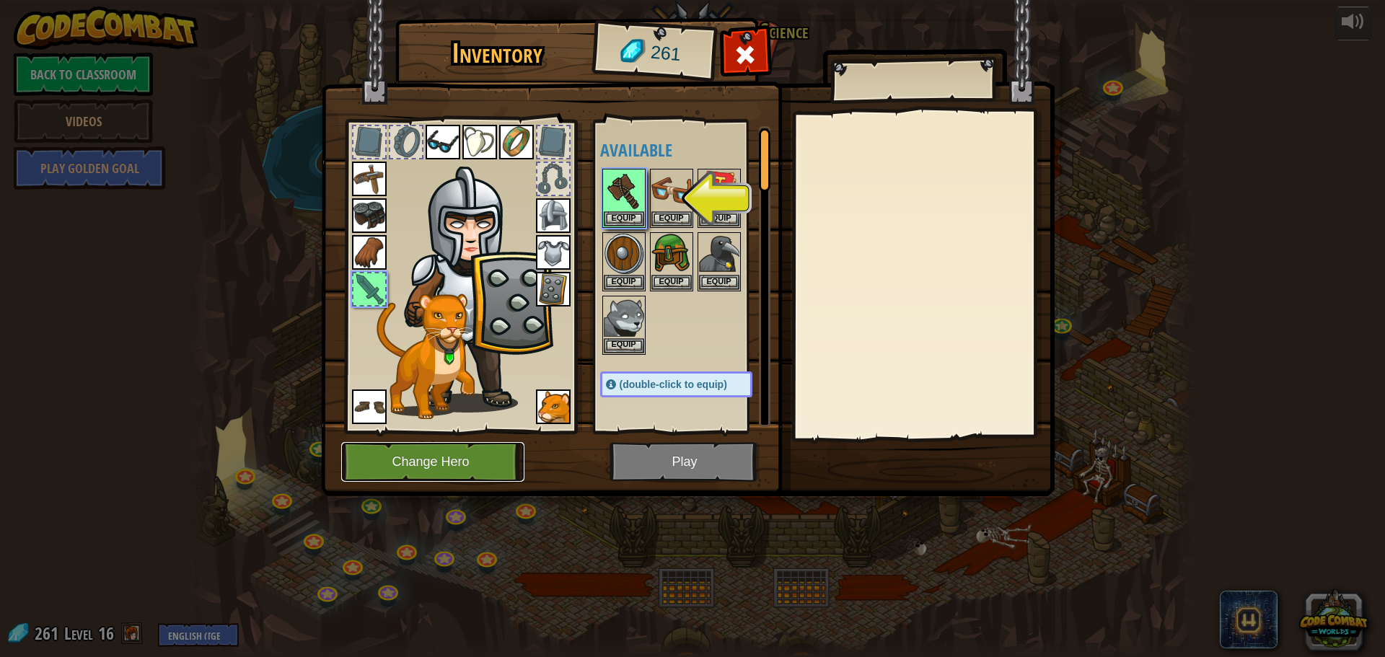
click at [477, 466] on button "Change Hero" at bounding box center [432, 462] width 183 height 40
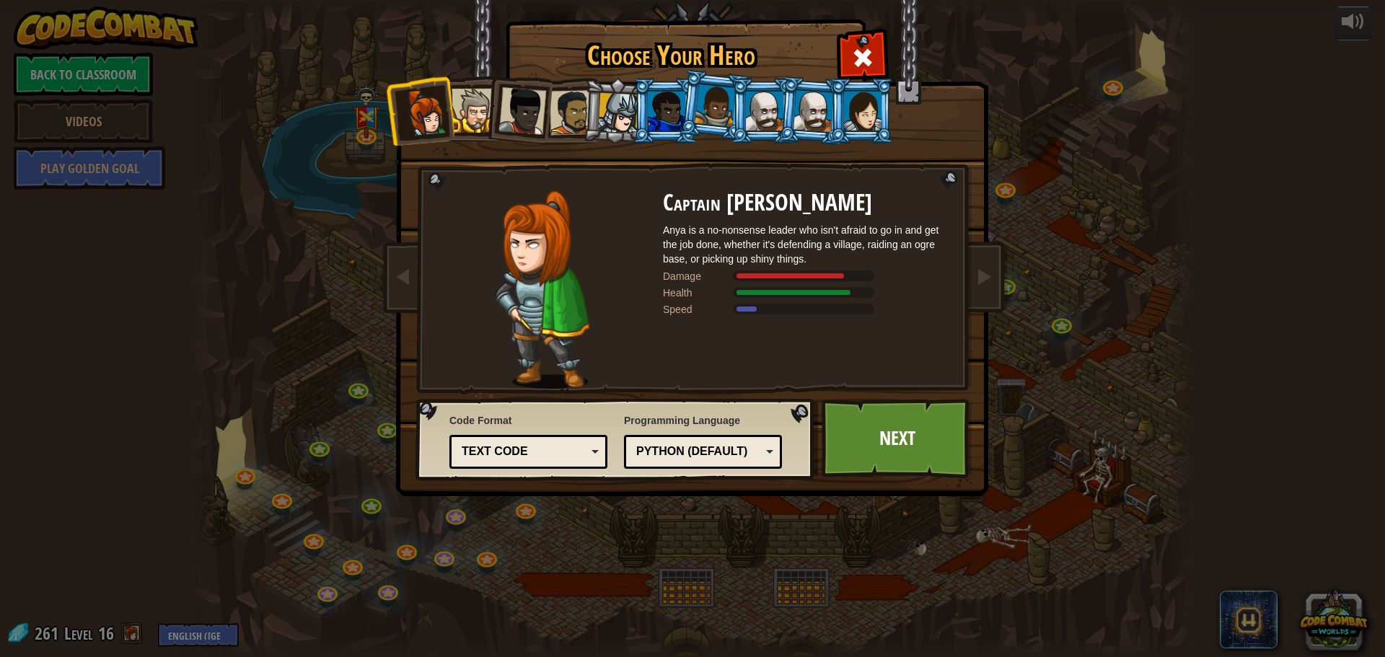
click at [509, 105] on div at bounding box center [523, 111] width 48 height 48
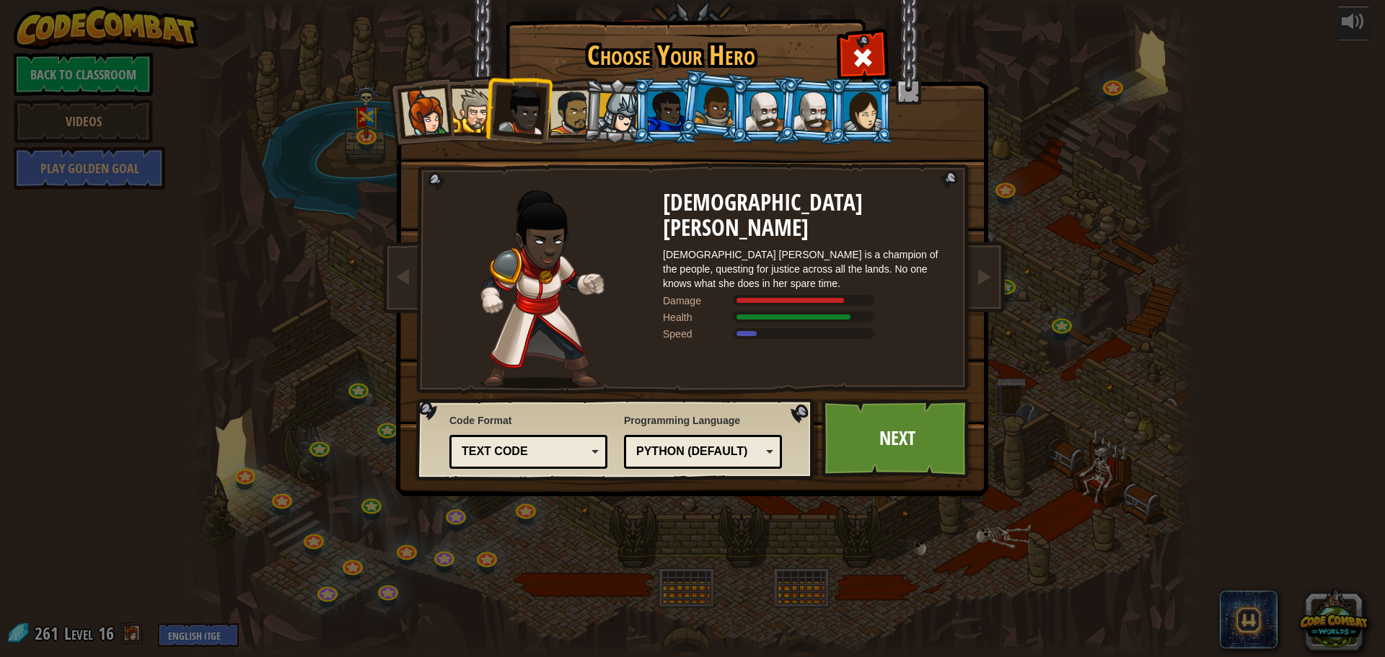
click at [486, 106] on li at bounding box center [518, 108] width 71 height 71
click at [473, 105] on div at bounding box center [474, 111] width 44 height 44
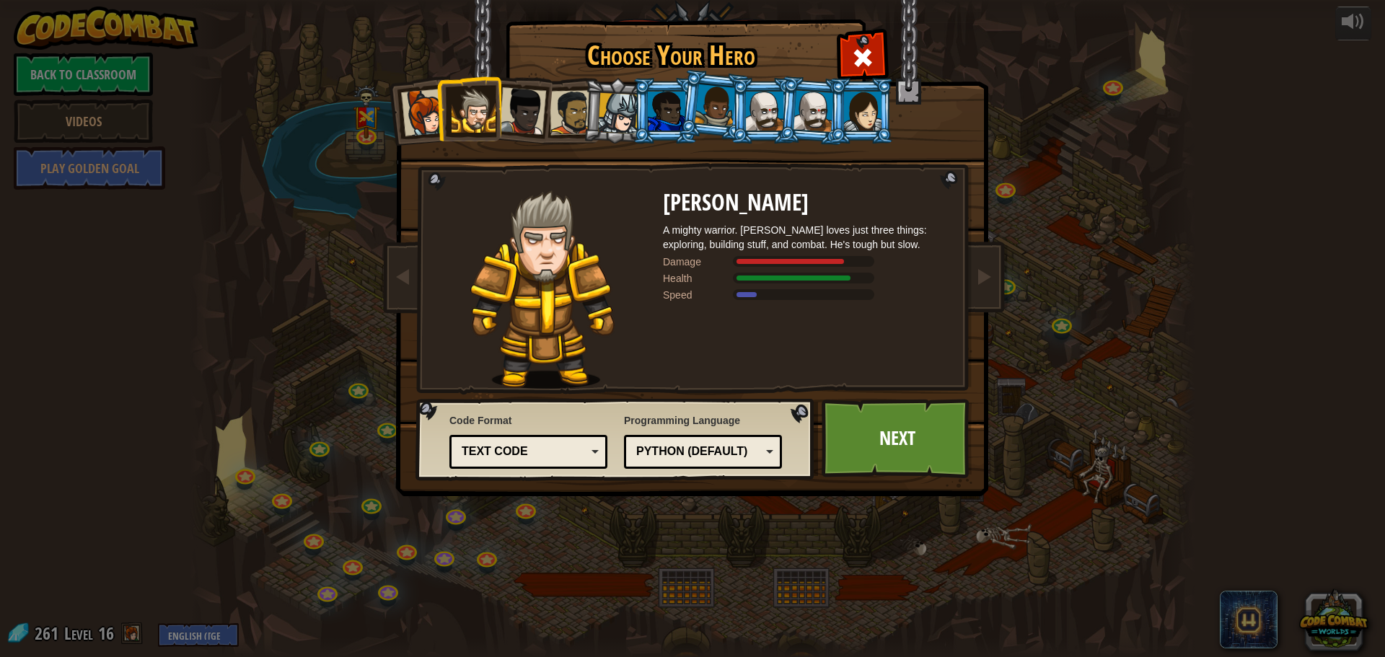
click at [473, 105] on div at bounding box center [474, 111] width 44 height 44
click at [890, 443] on link "Next" at bounding box center [897, 438] width 151 height 79
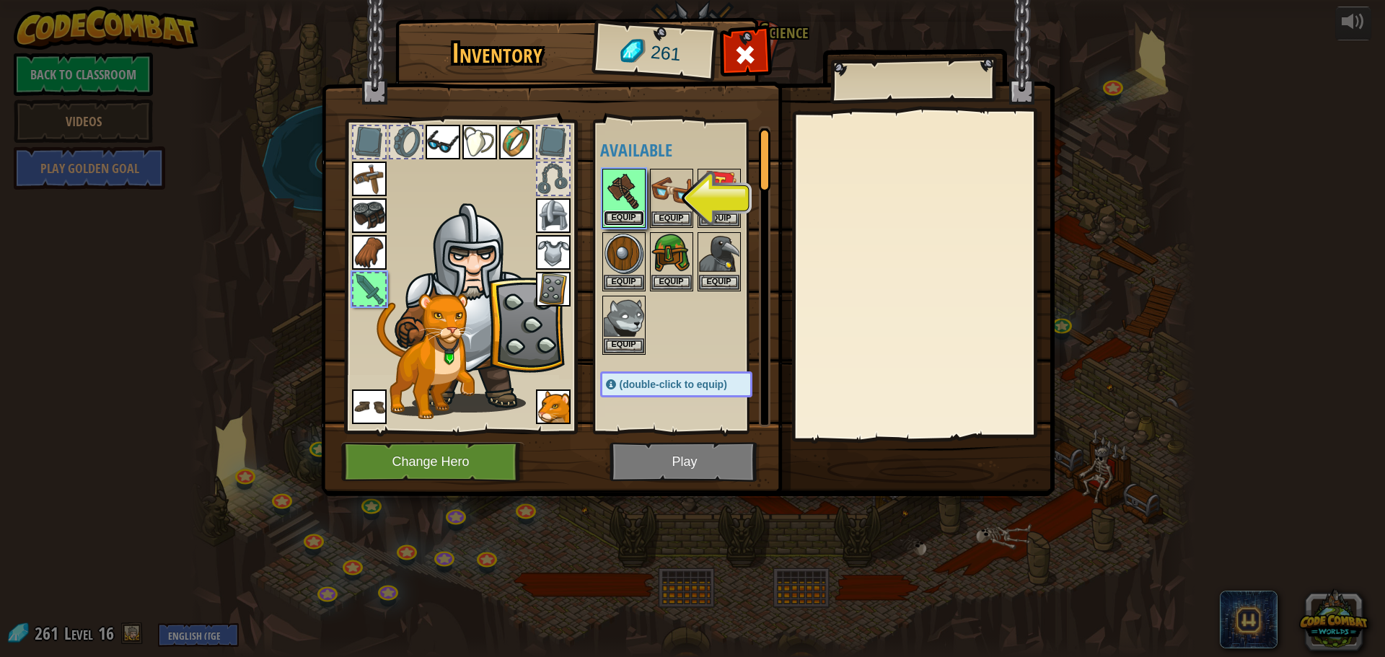
click at [631, 216] on button "Equip" at bounding box center [624, 218] width 40 height 15
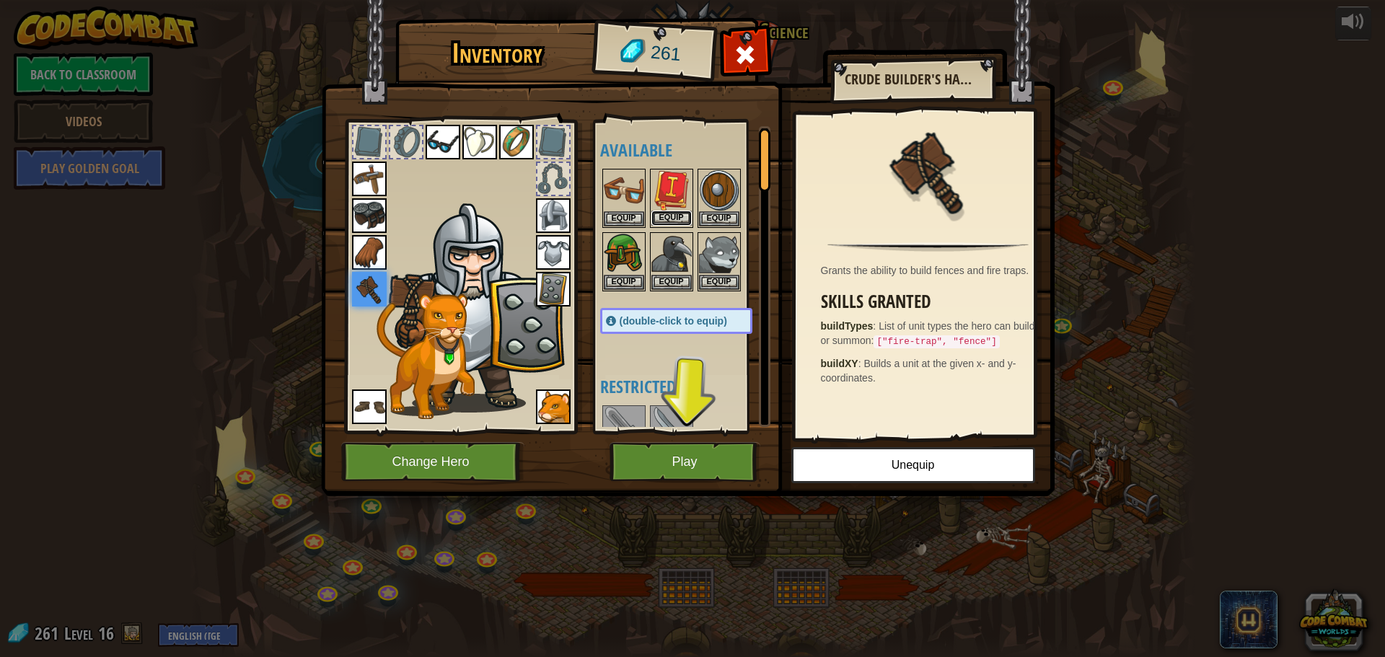
click at [683, 219] on button "Equip" at bounding box center [672, 218] width 40 height 15
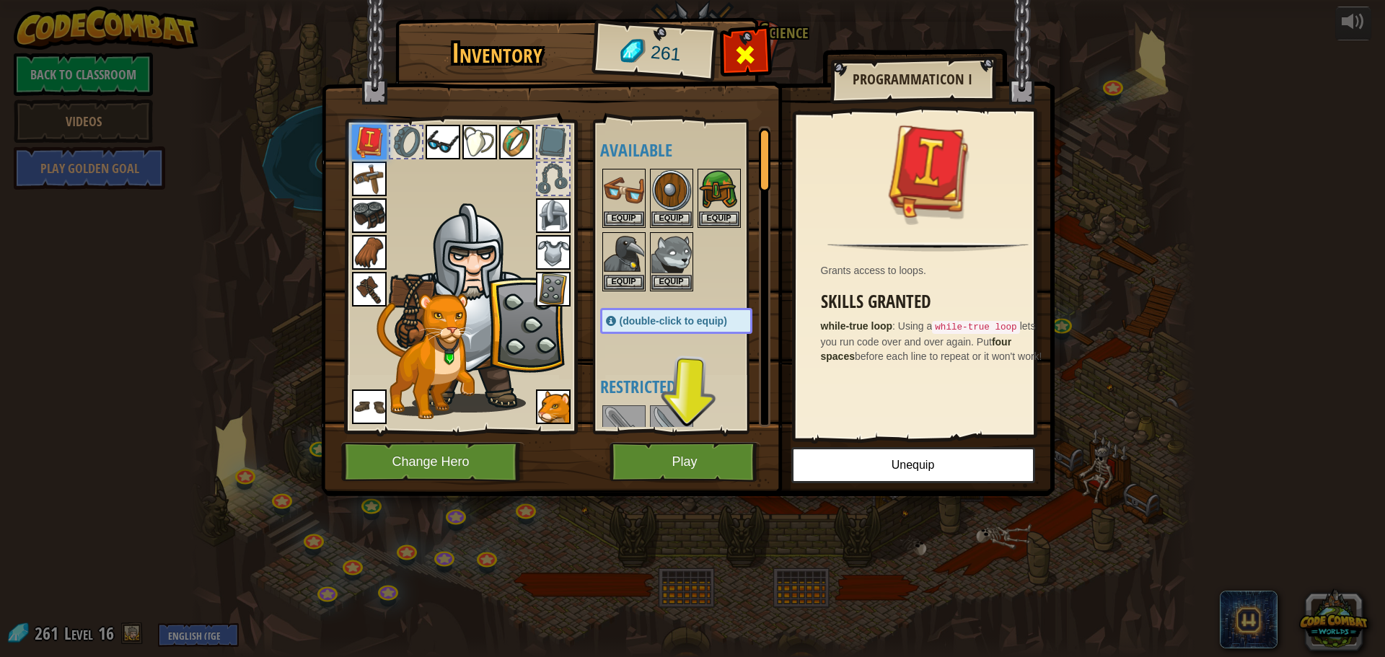
click at [746, 51] on span at bounding box center [745, 54] width 23 height 23
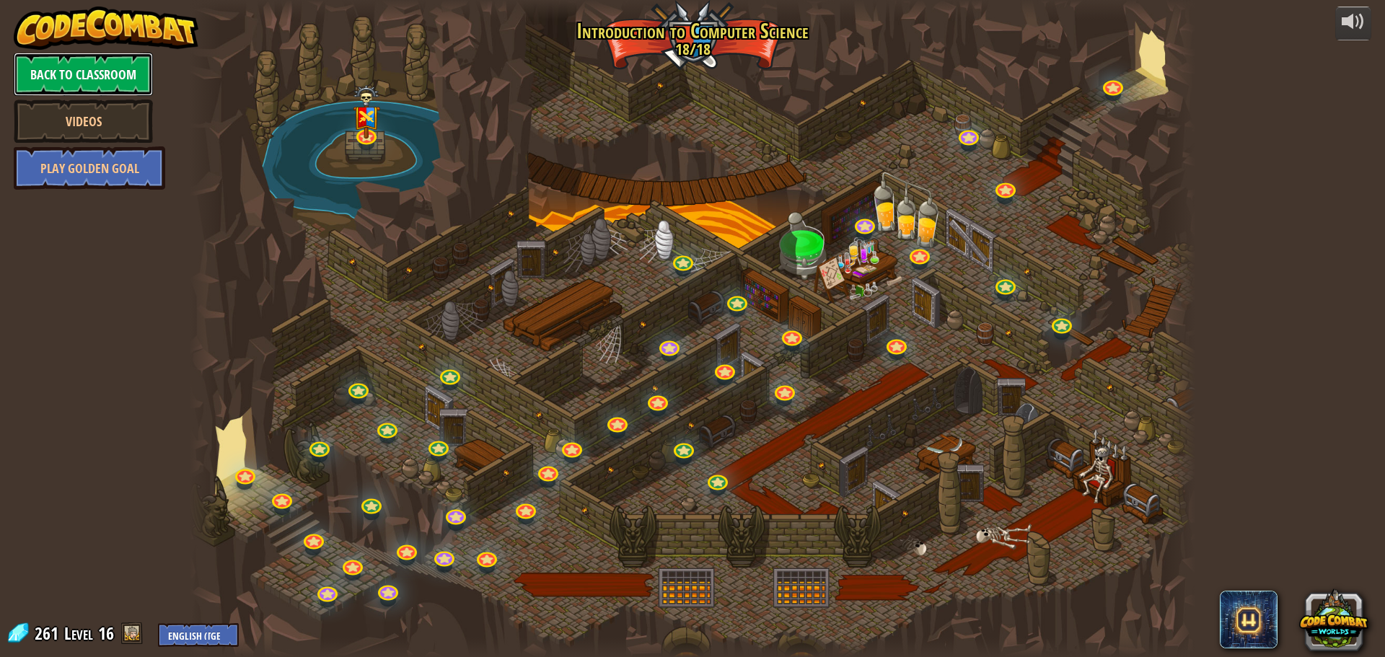
click at [110, 94] on link "Back to Classroom" at bounding box center [83, 74] width 139 height 43
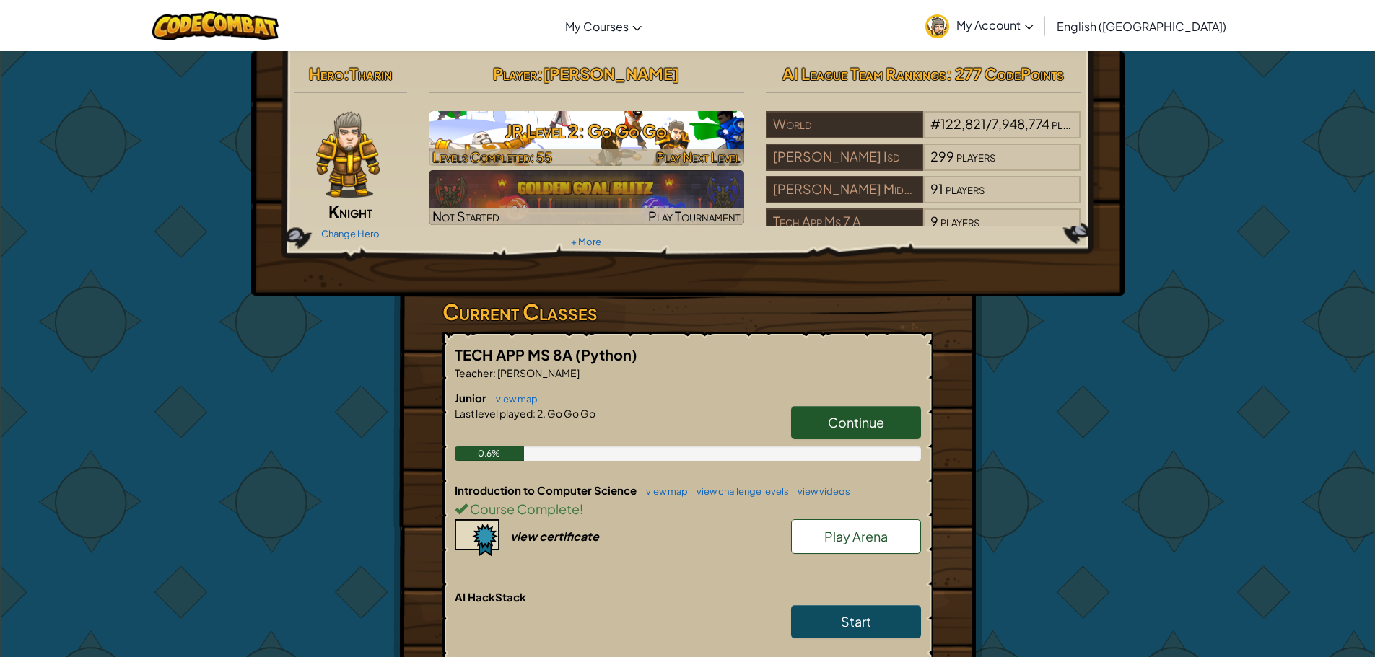
click at [666, 131] on h3 "JR Level 2: Go Go Go" at bounding box center [586, 131] width 315 height 32
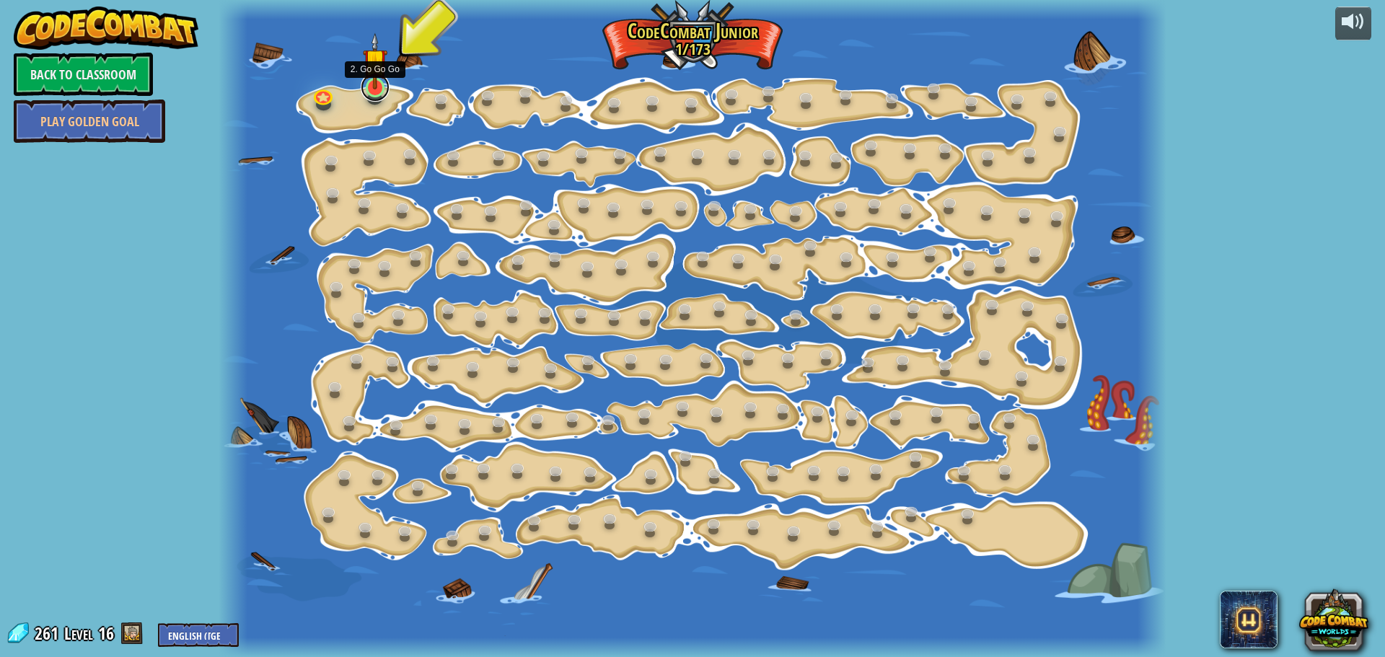
click at [376, 92] on link at bounding box center [375, 87] width 29 height 29
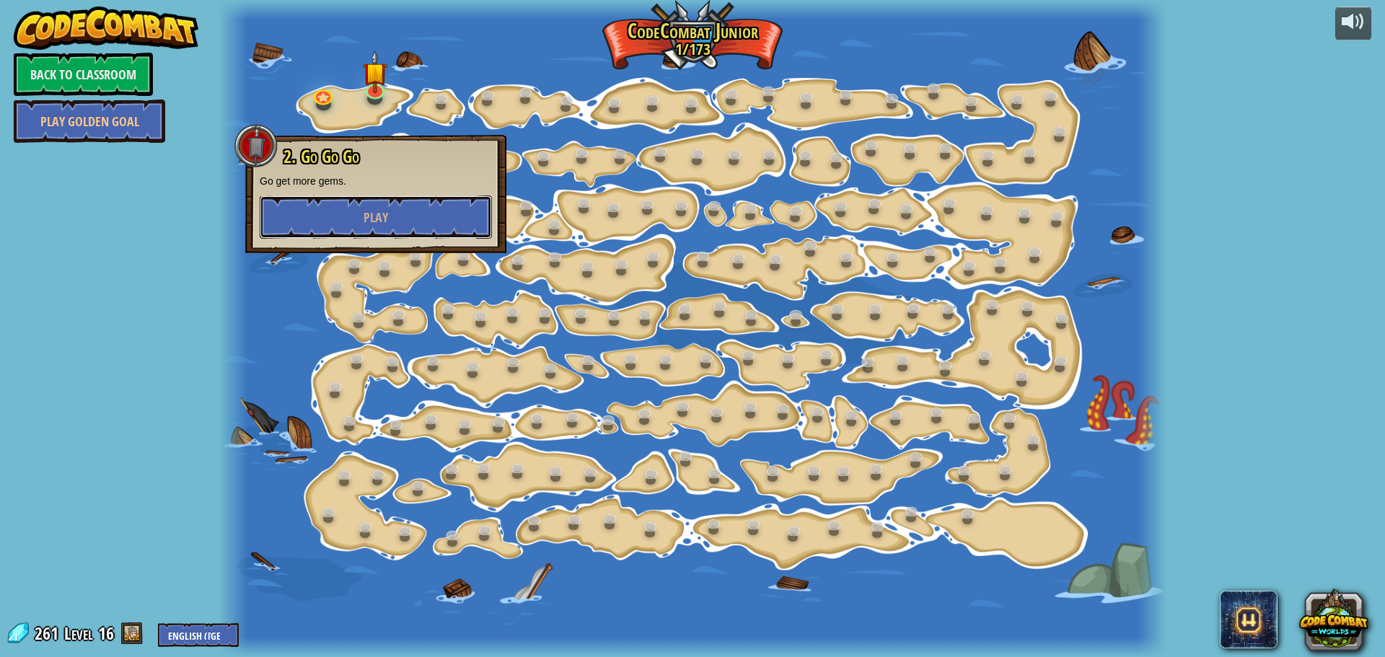
click at [393, 206] on button "Play" at bounding box center [376, 217] width 232 height 43
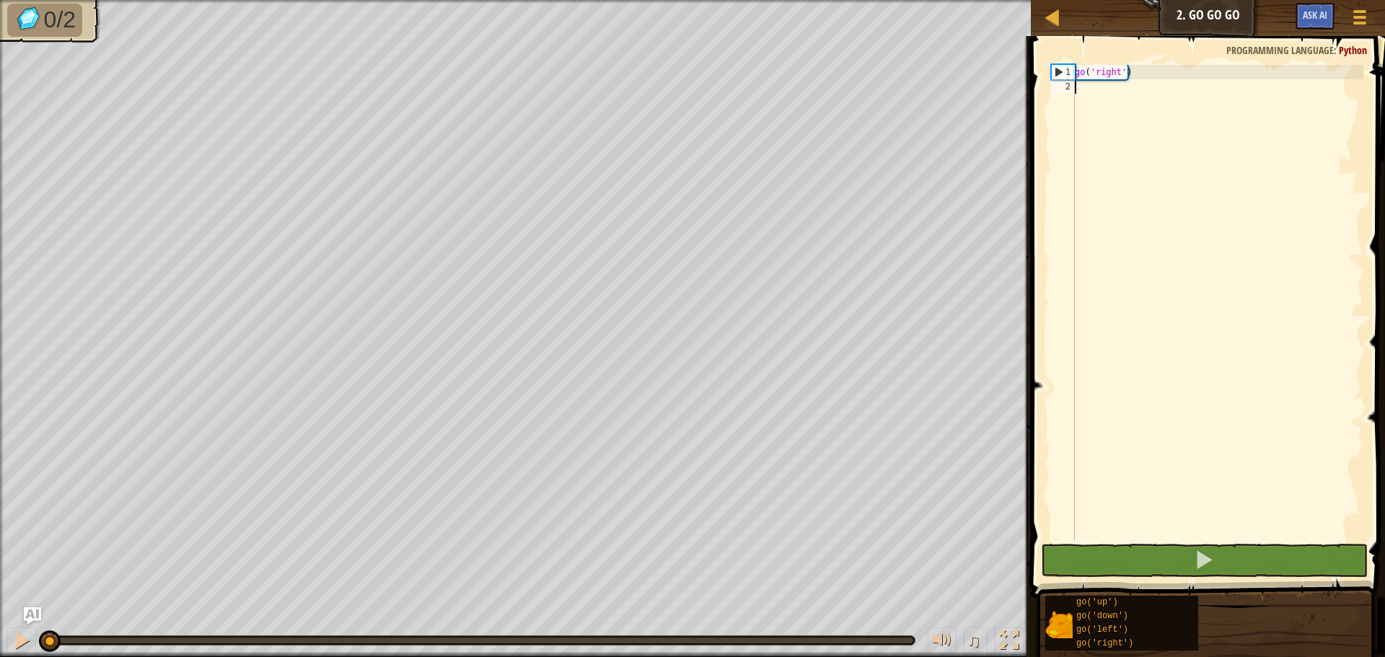
type textarea "g"
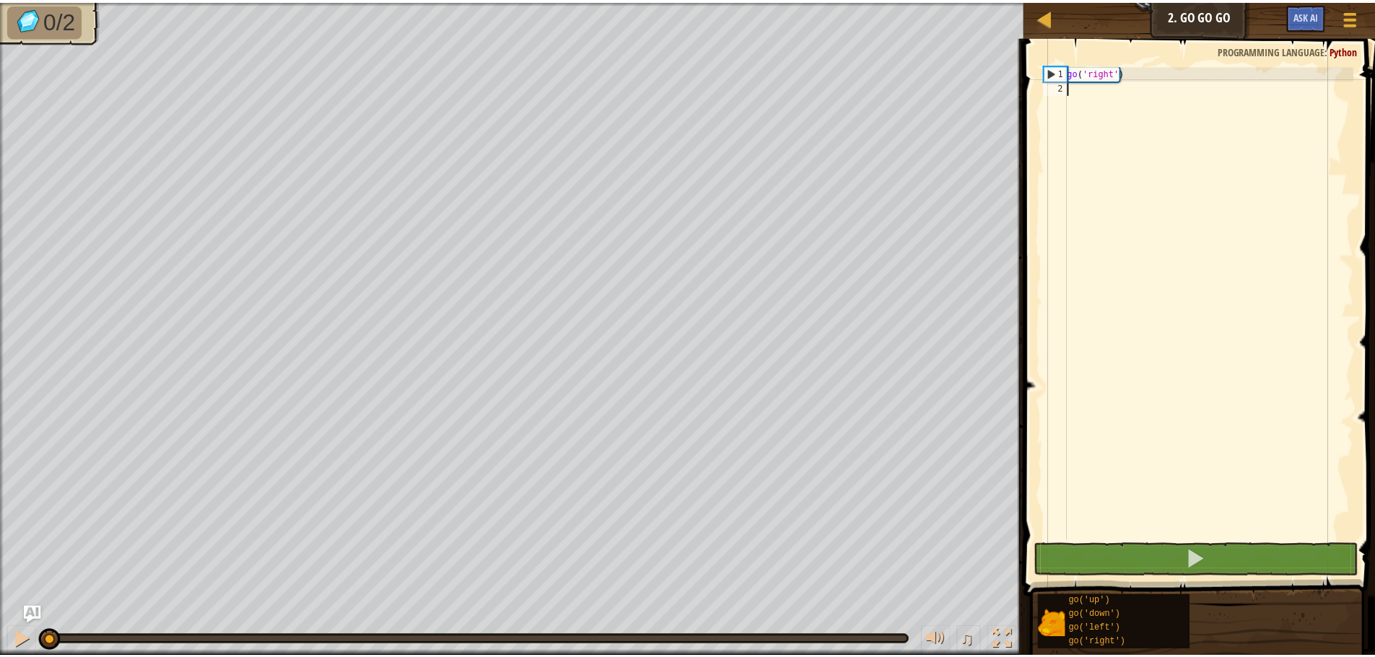
scroll to position [6, 0]
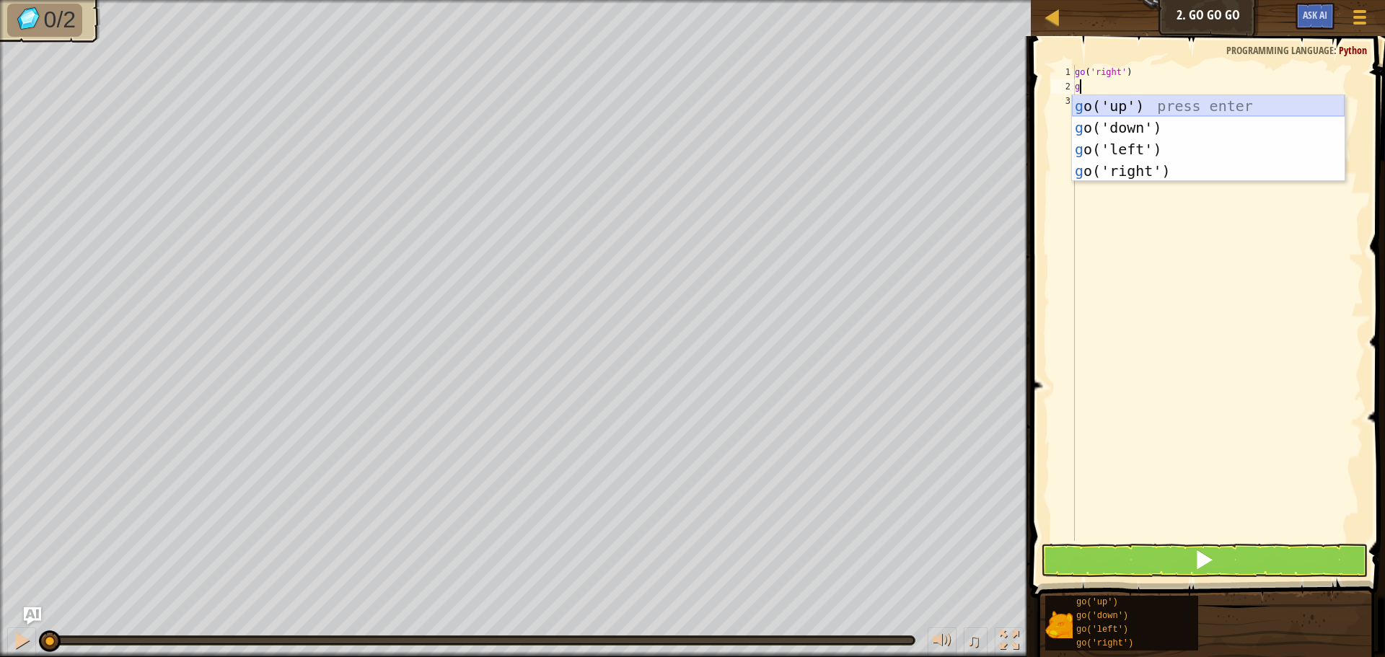
click at [1150, 100] on div "g o('up') press enter g o('down') press enter g o('left') press enter g o('righ…" at bounding box center [1208, 160] width 273 height 130
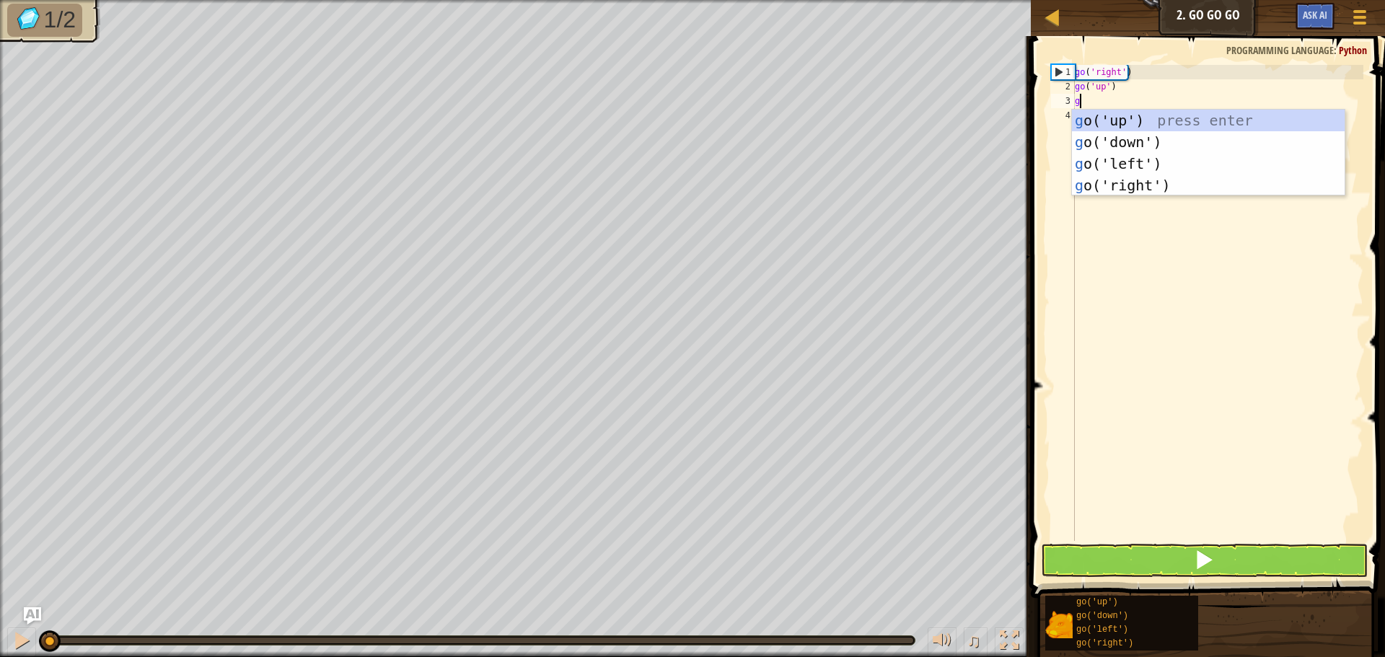
type textarea "g"
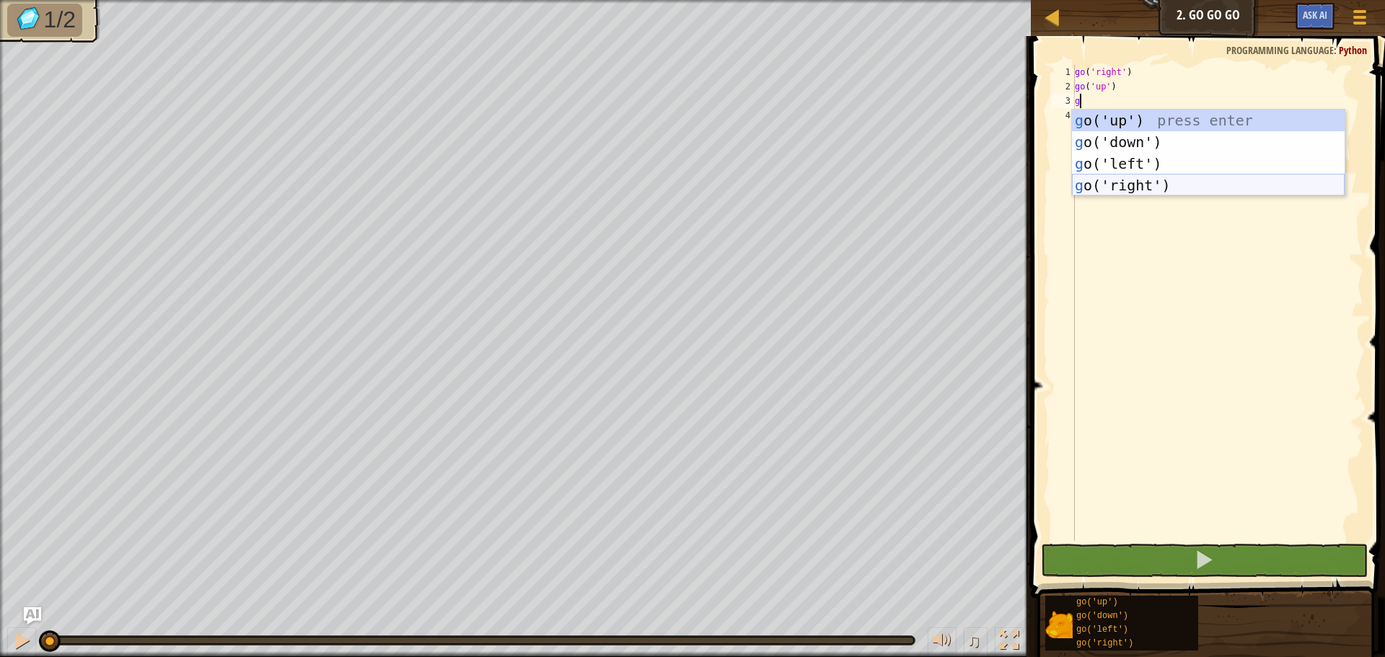
drag, startPoint x: 1143, startPoint y: 190, endPoint x: 1143, endPoint y: 170, distance: 19.5
click at [1143, 189] on div "g o('up') press enter g o('down') press enter g o('left') press enter g o('righ…" at bounding box center [1208, 175] width 273 height 130
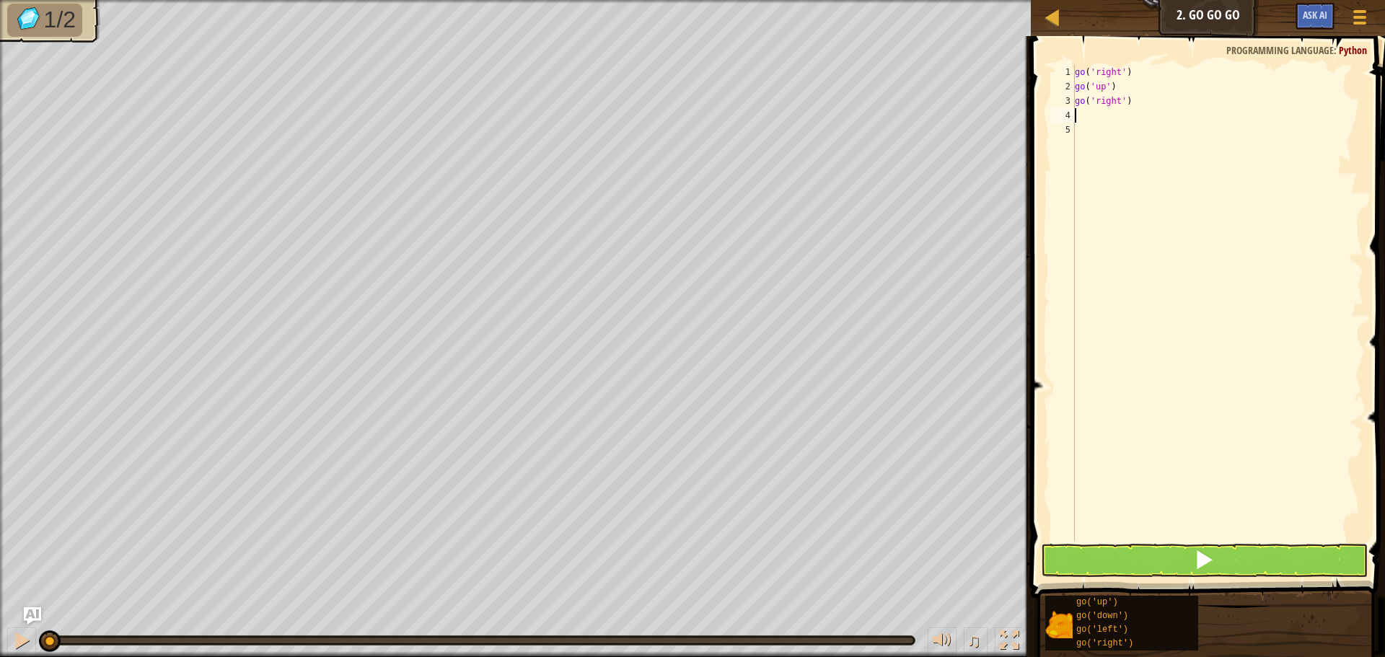
type textarea "g"
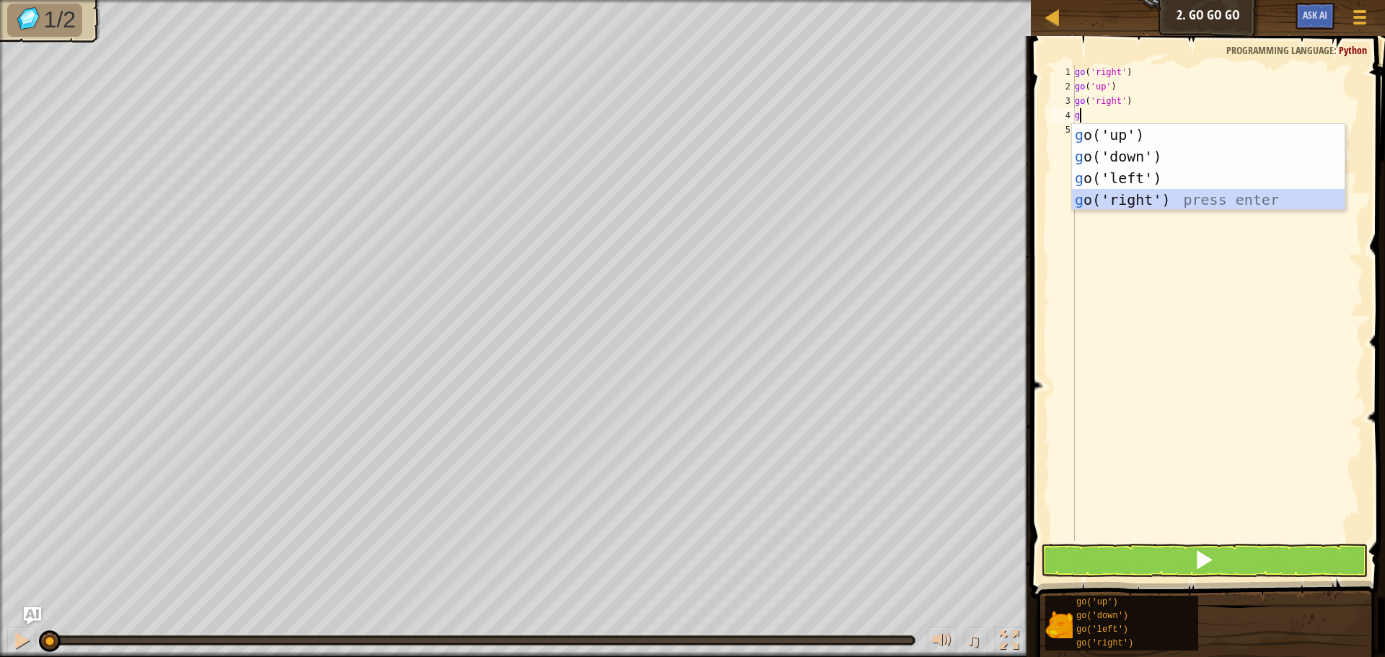
click at [1129, 201] on div "g o('up') press enter g o('down') press enter g o('left') press enter g o('righ…" at bounding box center [1208, 189] width 273 height 130
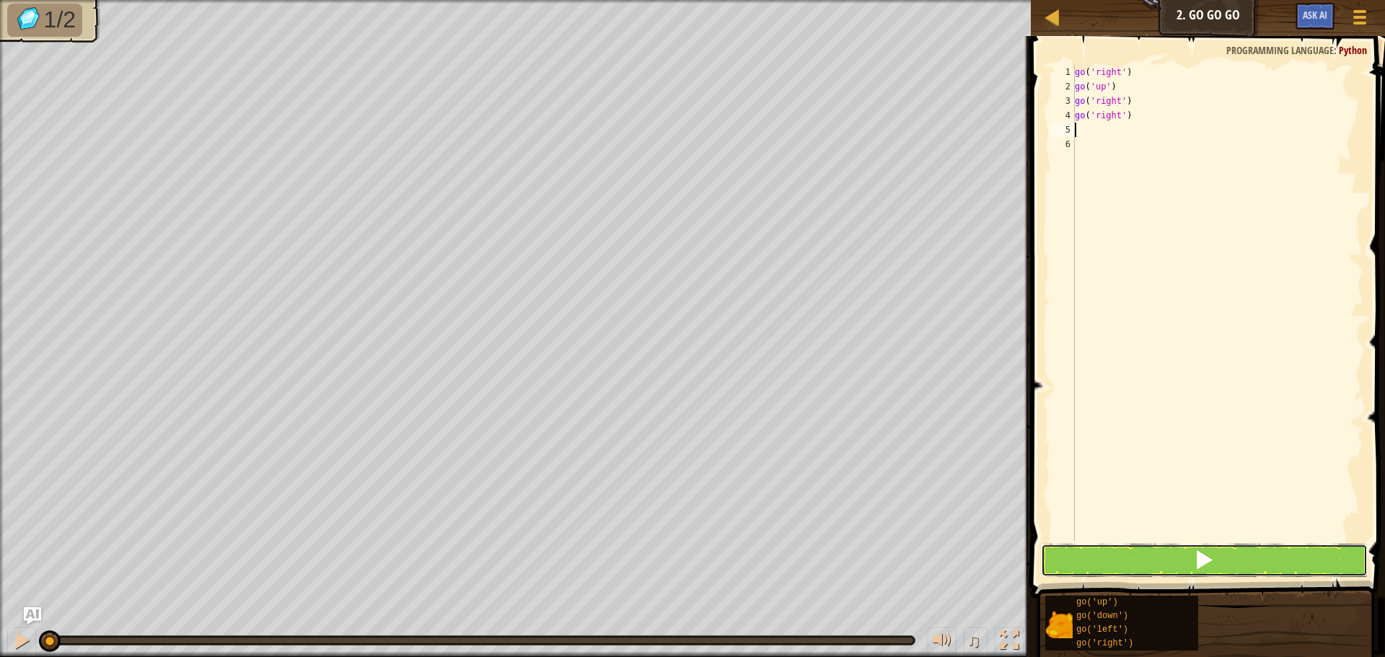
click at [1152, 564] on button at bounding box center [1204, 560] width 327 height 33
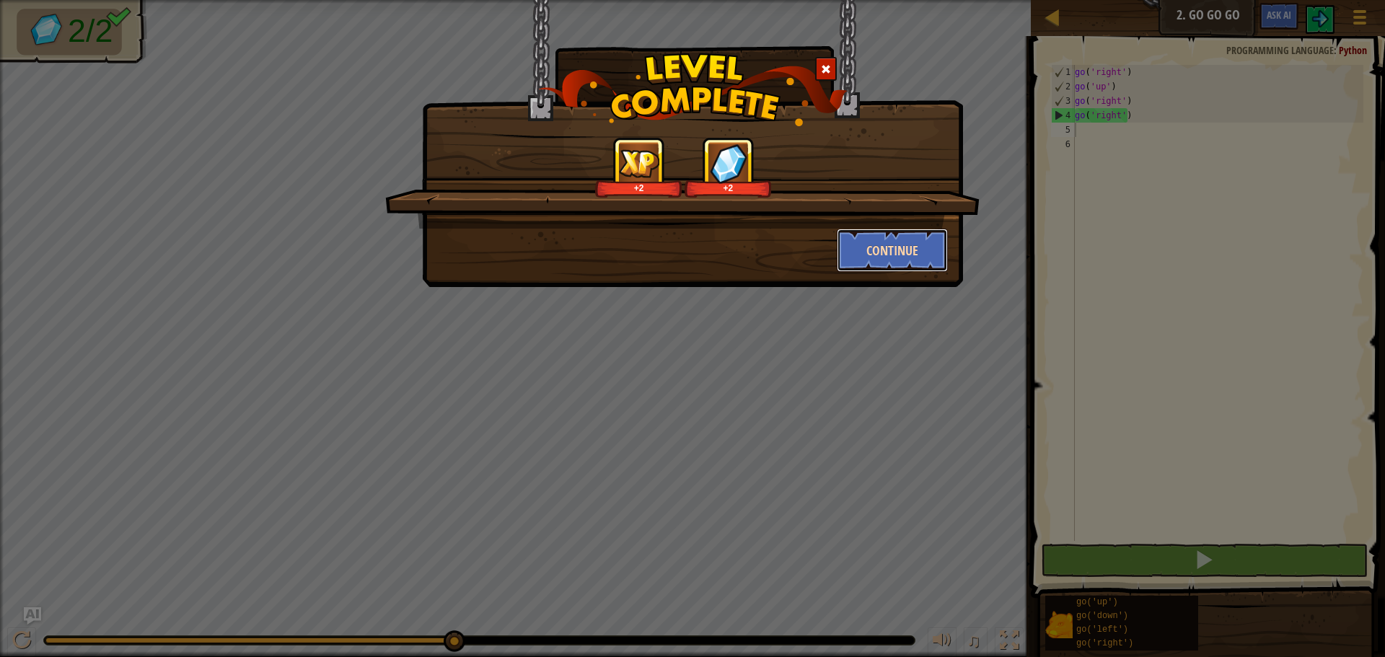
click at [893, 248] on button "Continue" at bounding box center [893, 250] width 112 height 43
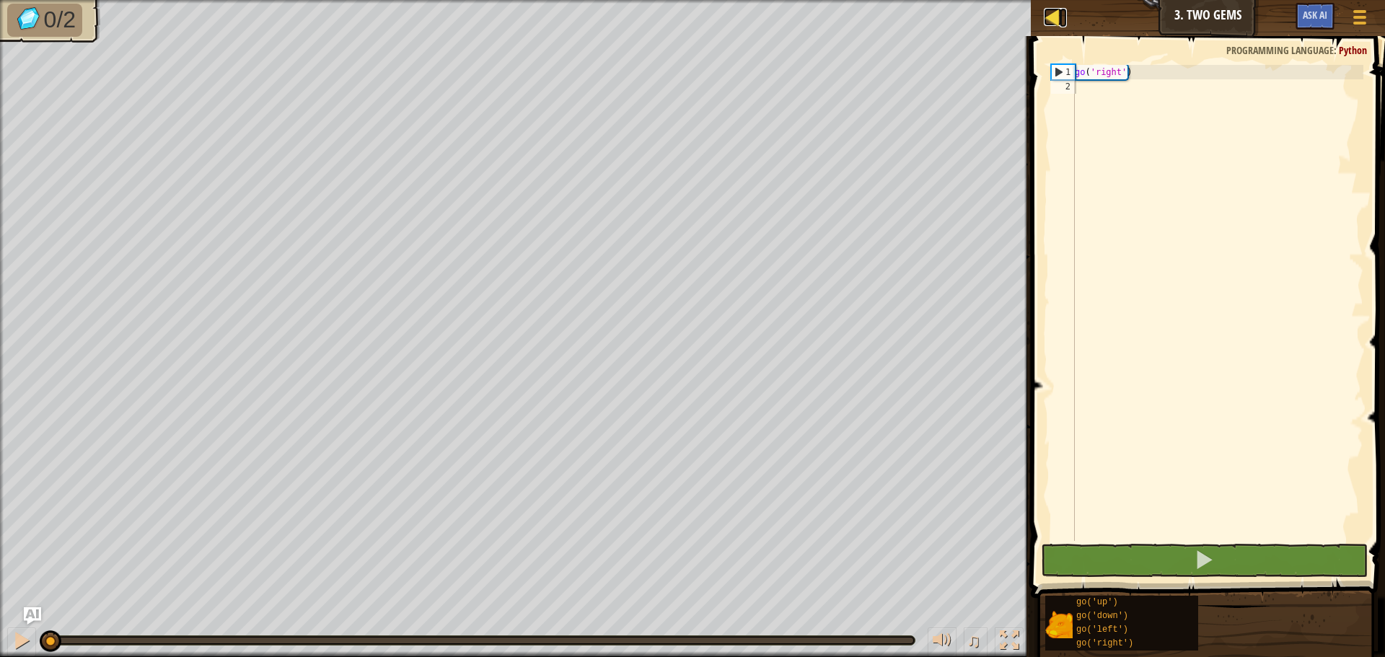
click at [1066, 24] on link "Map" at bounding box center [1063, 17] width 7 height 19
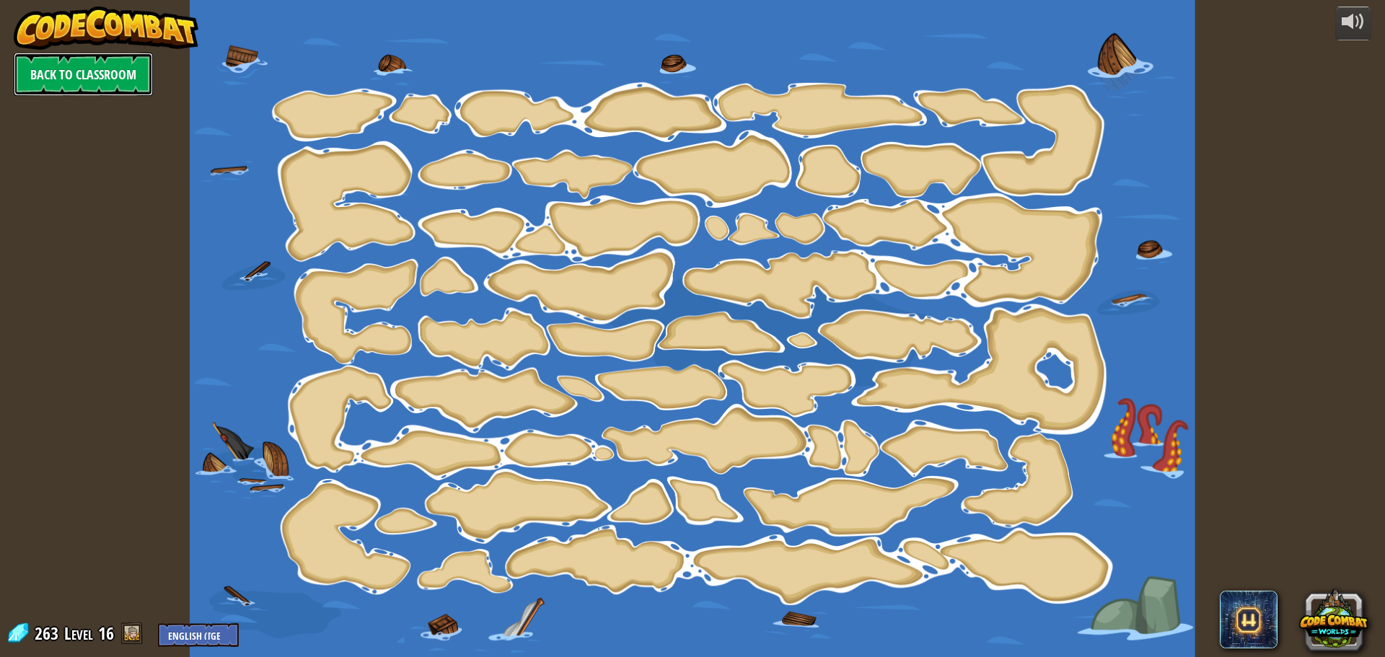
click at [99, 82] on link "Back to Classroom" at bounding box center [83, 74] width 139 height 43
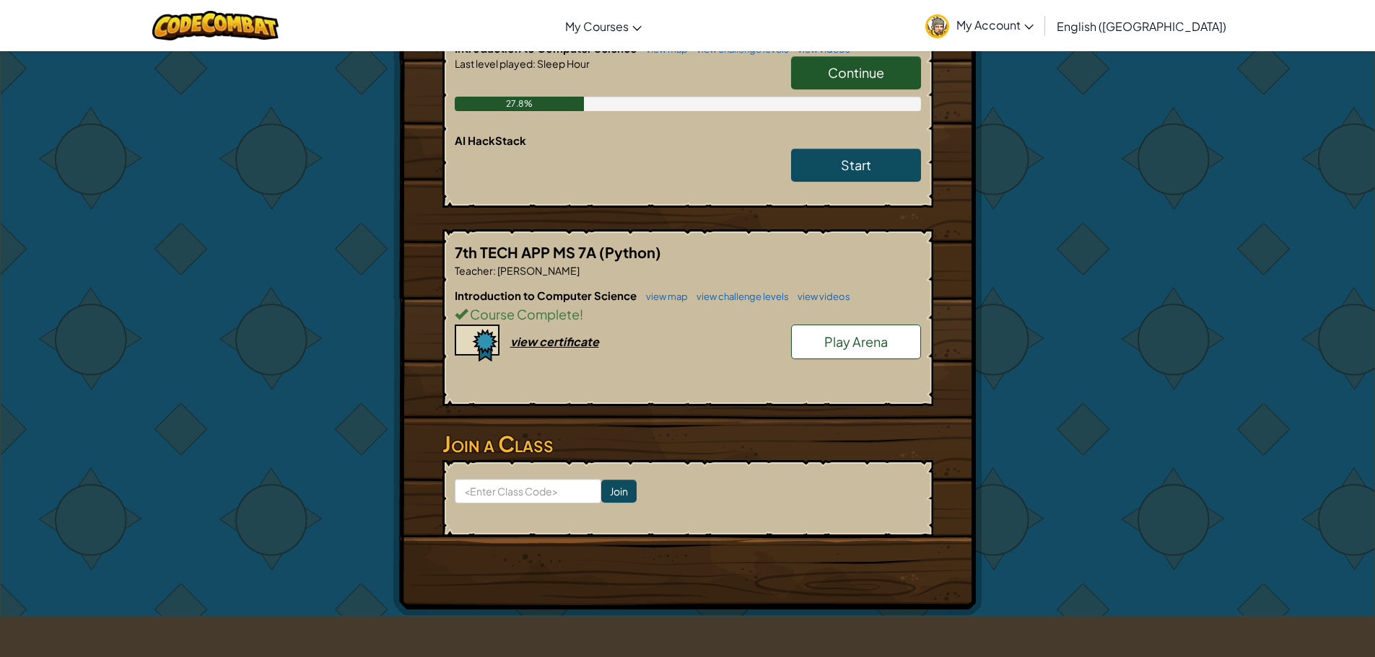
scroll to position [632, 0]
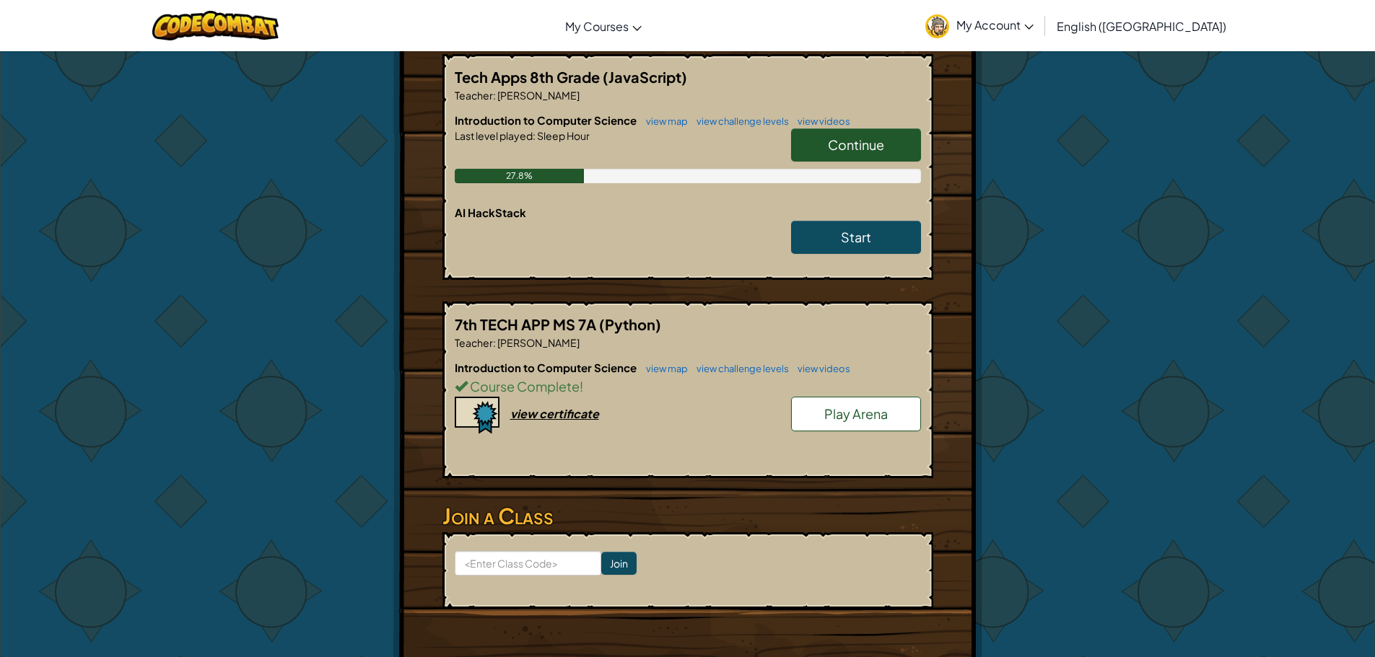
click at [839, 403] on link "Play Arena" at bounding box center [856, 414] width 130 height 35
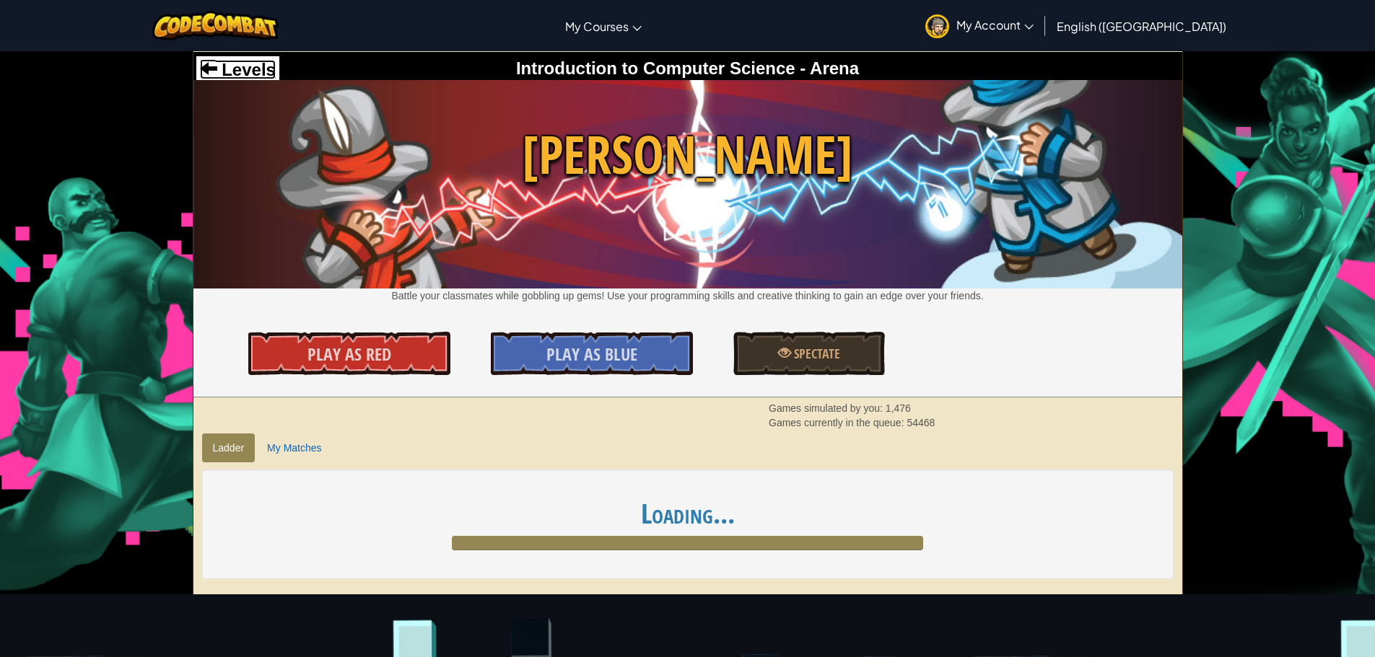
click at [253, 70] on span "Levels" at bounding box center [246, 69] width 58 height 19
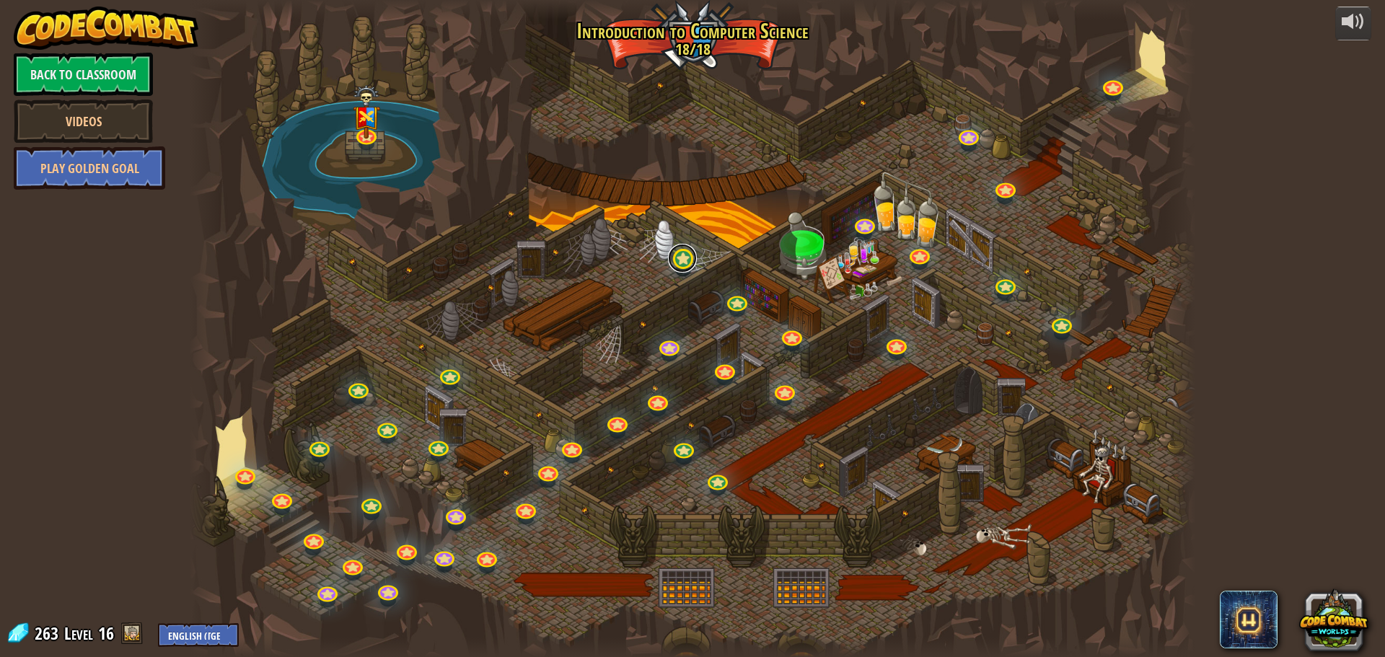
click at [678, 260] on link at bounding box center [682, 258] width 29 height 29
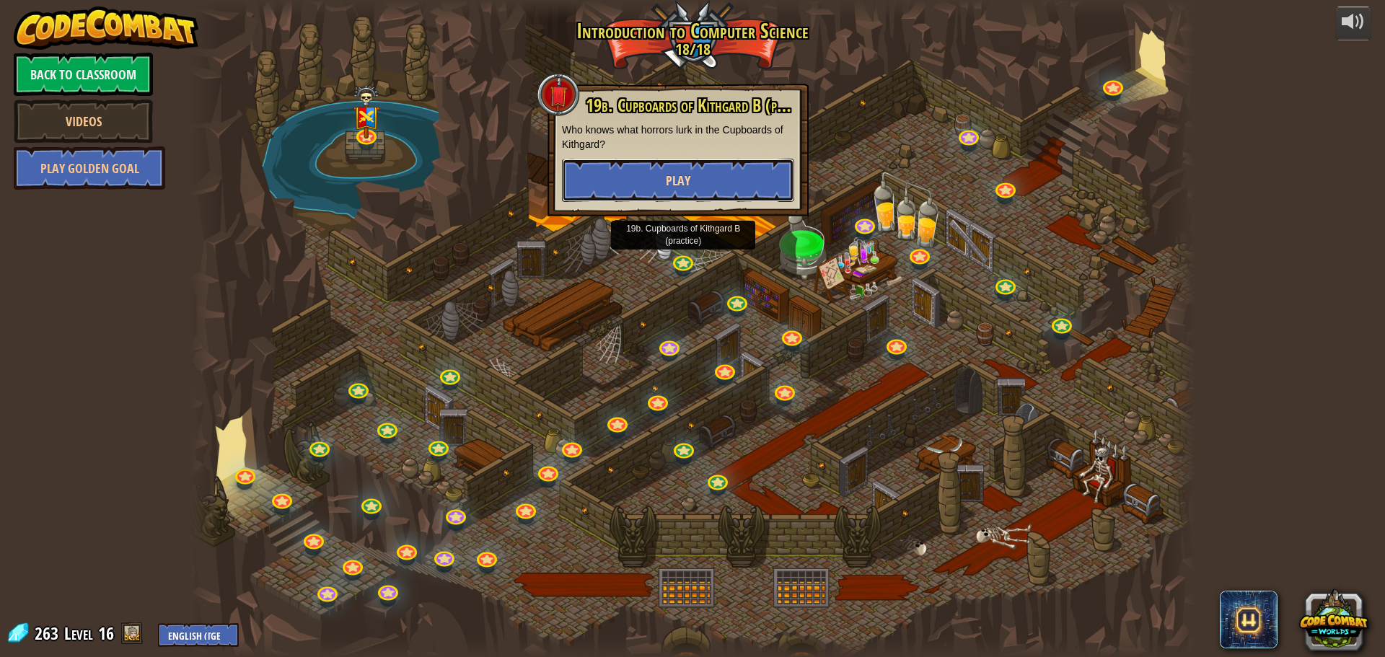
click at [677, 181] on span "Play" at bounding box center [678, 181] width 25 height 18
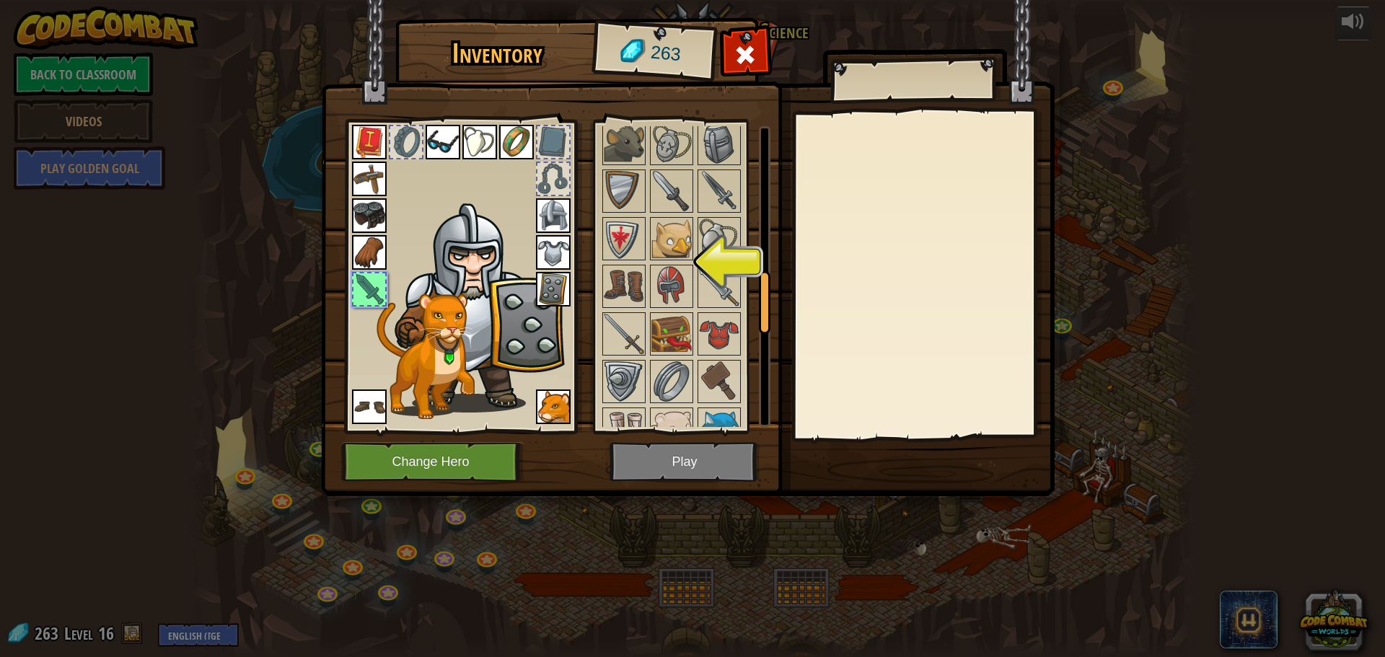
scroll to position [1224, 0]
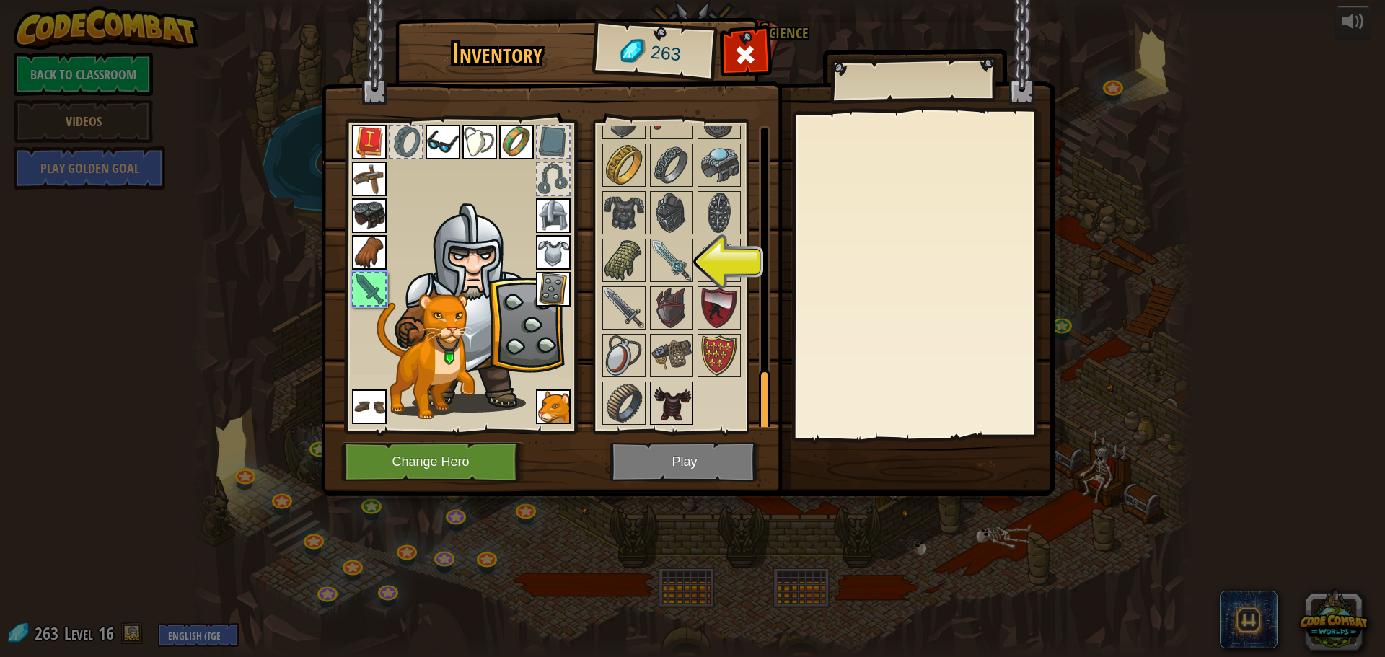
click at [685, 398] on img at bounding box center [672, 403] width 40 height 40
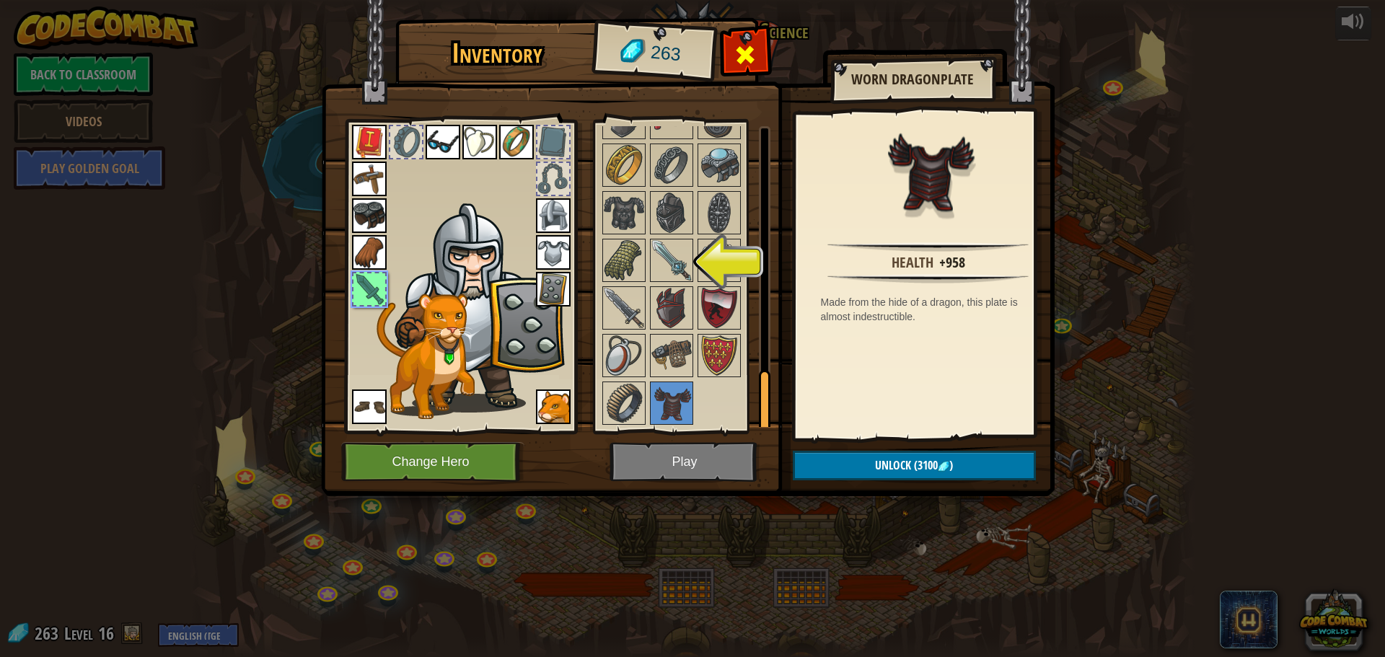
click at [745, 40] on div at bounding box center [745, 58] width 45 height 45
